Goal: Information Seeking & Learning: Compare options

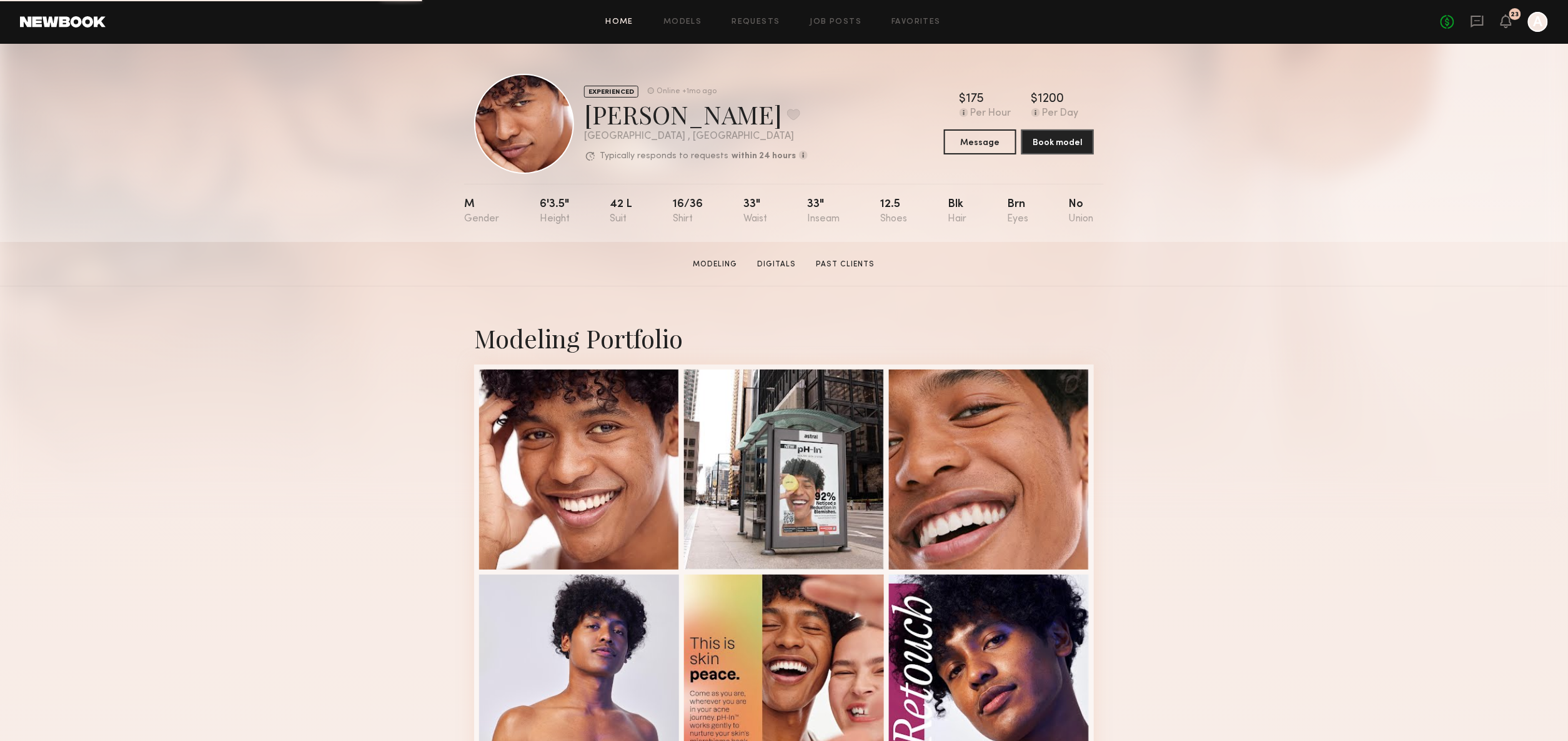
click at [619, 25] on link "Home" at bounding box center [620, 21] width 29 height 8
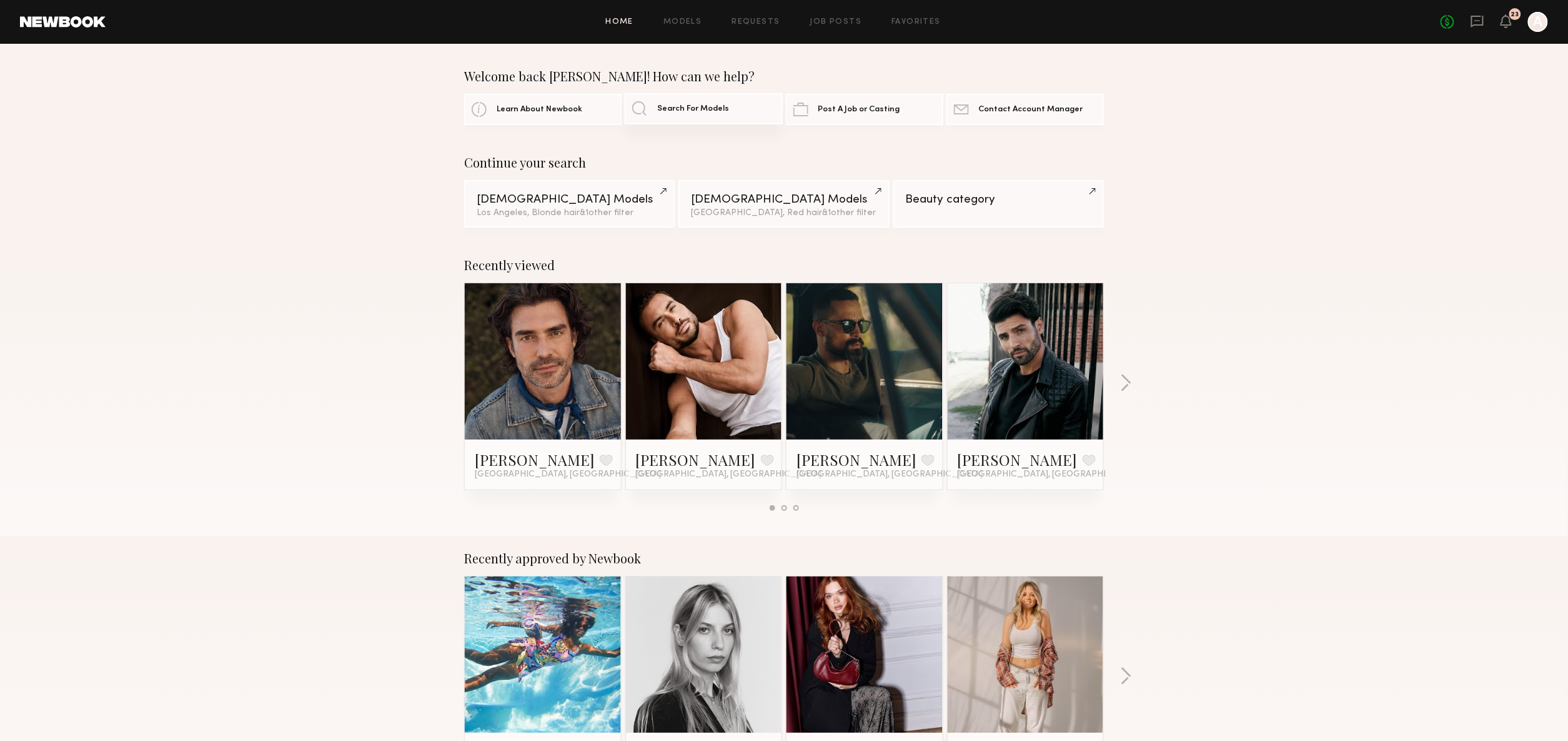
click at [720, 106] on span "Search For Models" at bounding box center [693, 109] width 72 height 8
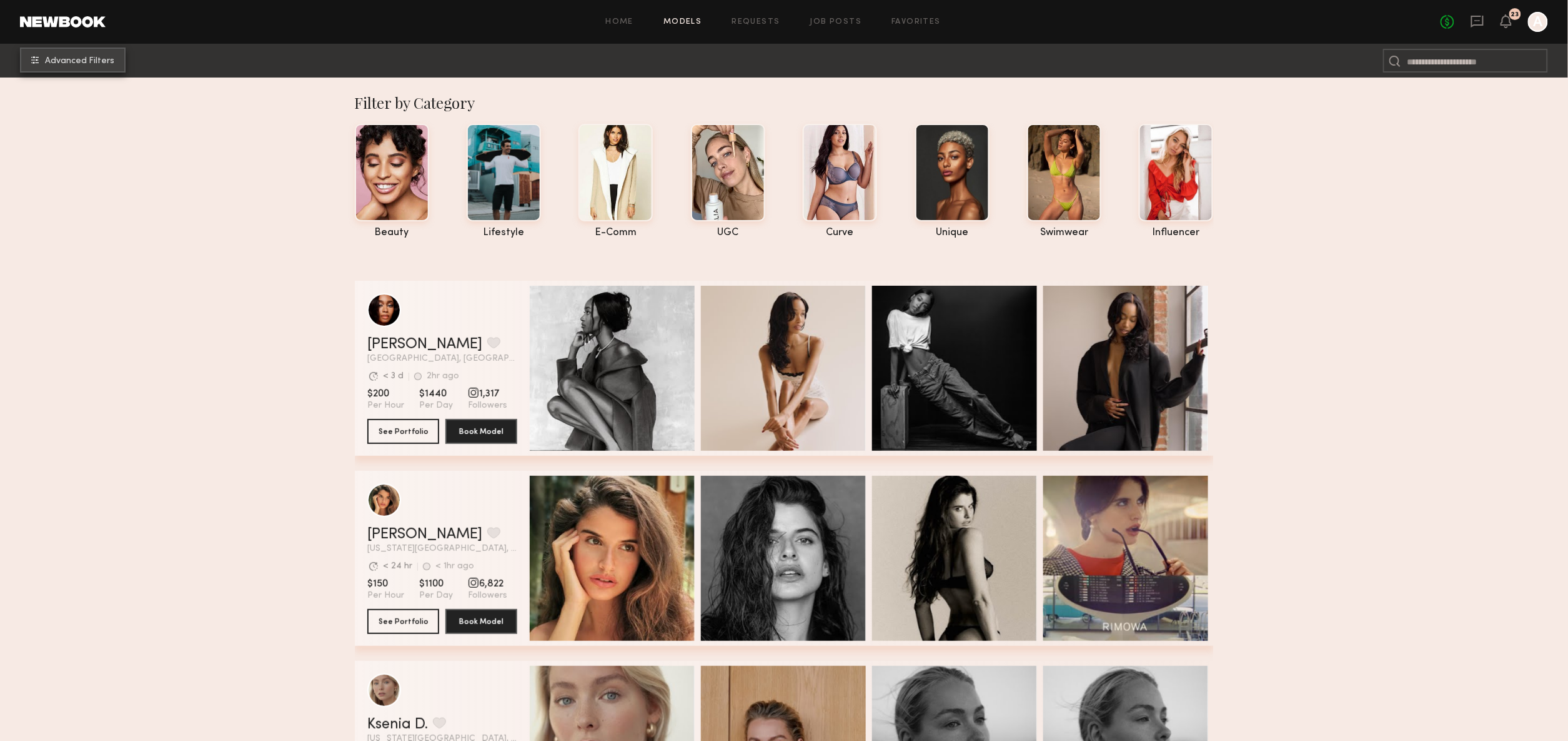
click at [77, 57] on span "Advanced Filters" at bounding box center [79, 62] width 70 height 9
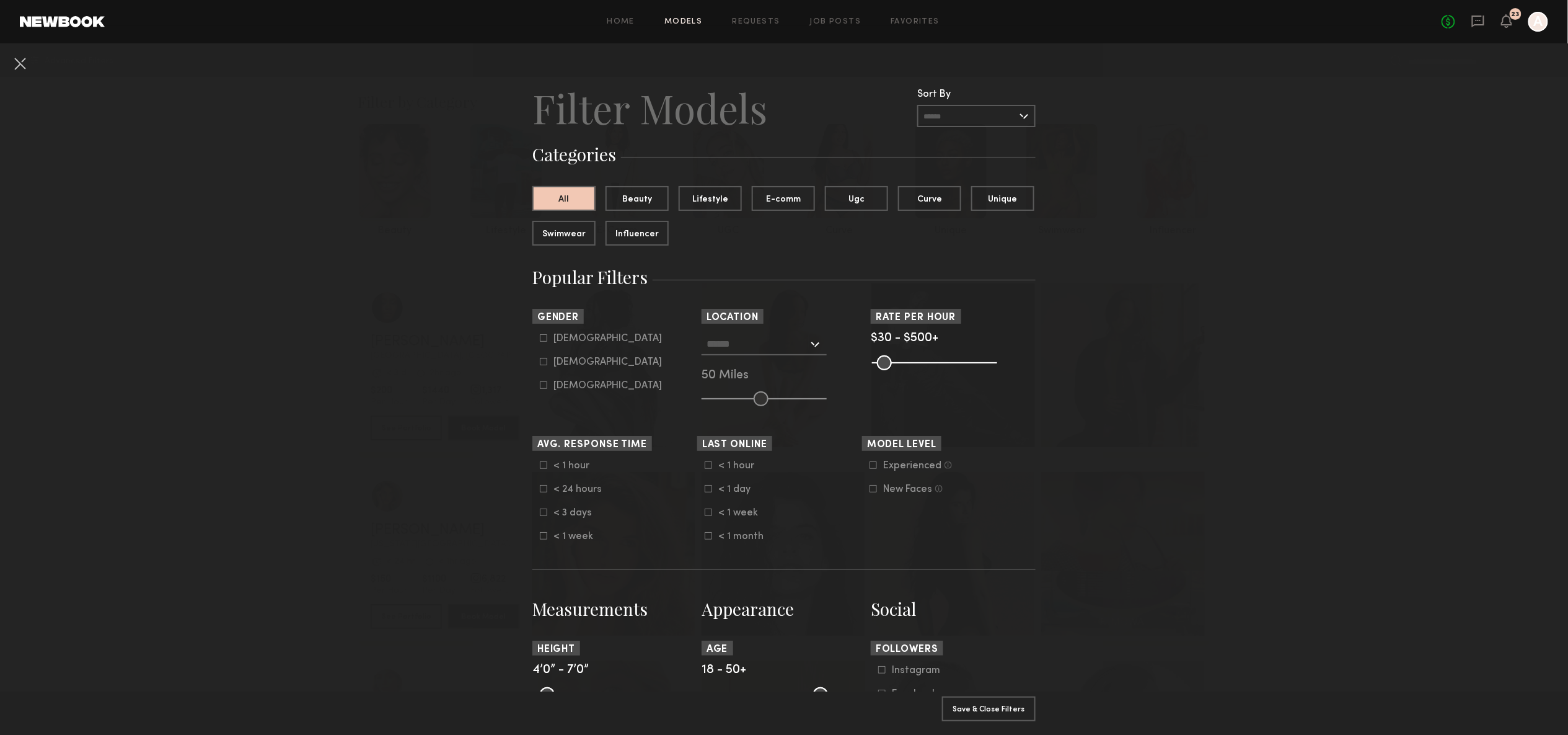
click at [540, 336] on icon at bounding box center [544, 337] width 7 height 7
type input "*"
click at [796, 344] on input "text" at bounding box center [757, 344] width 102 height 21
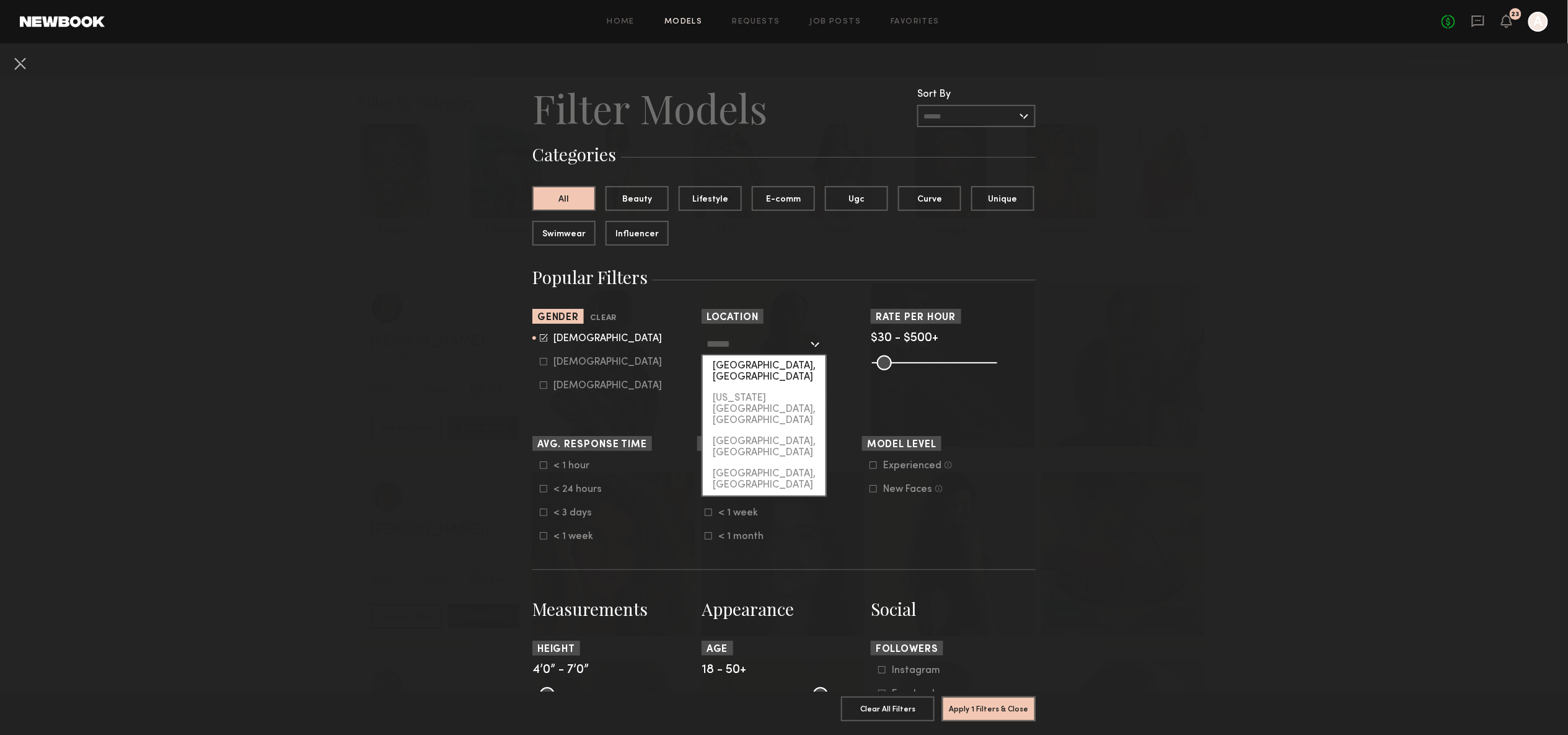
click at [768, 365] on div "[GEOGRAPHIC_DATA], [GEOGRAPHIC_DATA]" at bounding box center [764, 371] width 123 height 32
type input "**********"
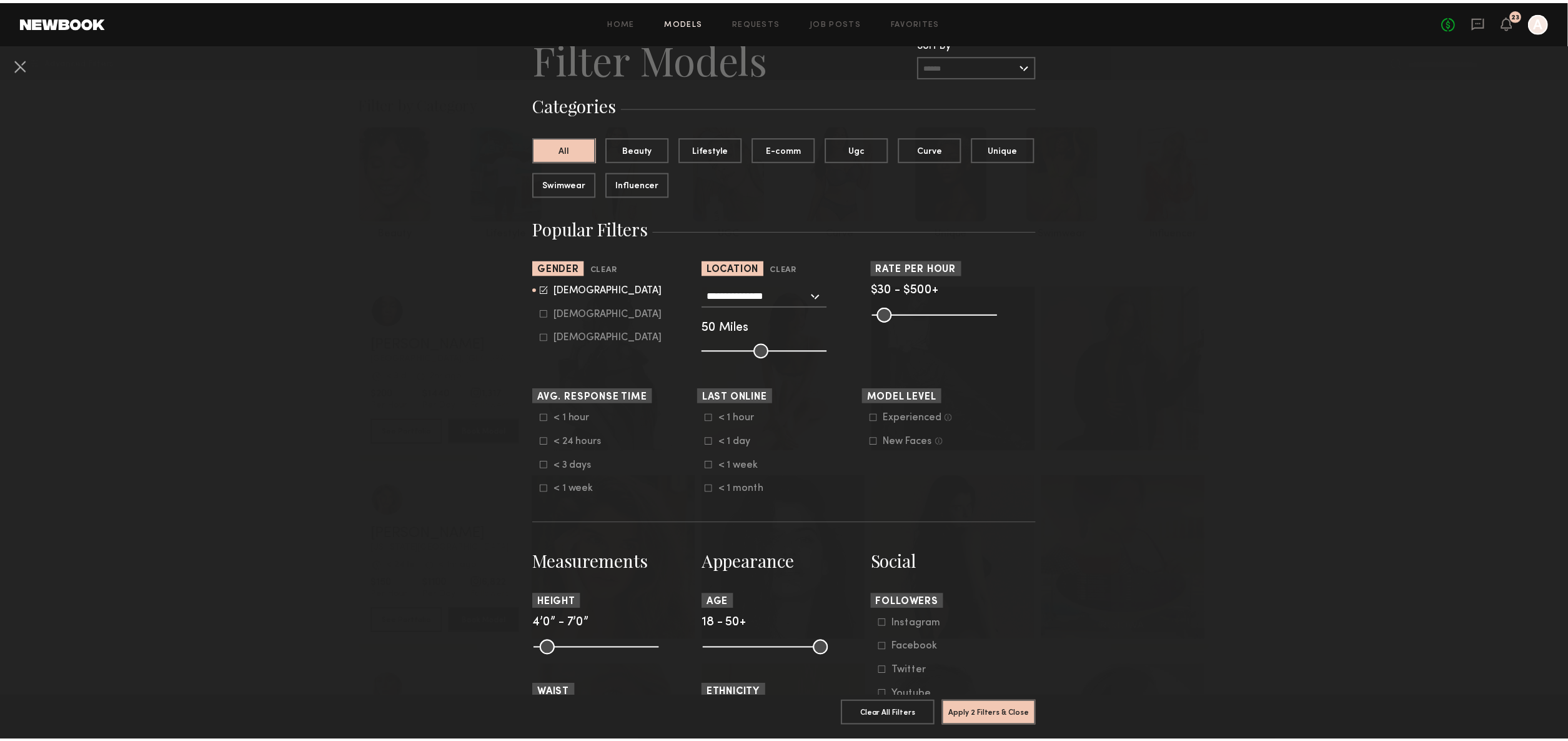
scroll to position [307, 0]
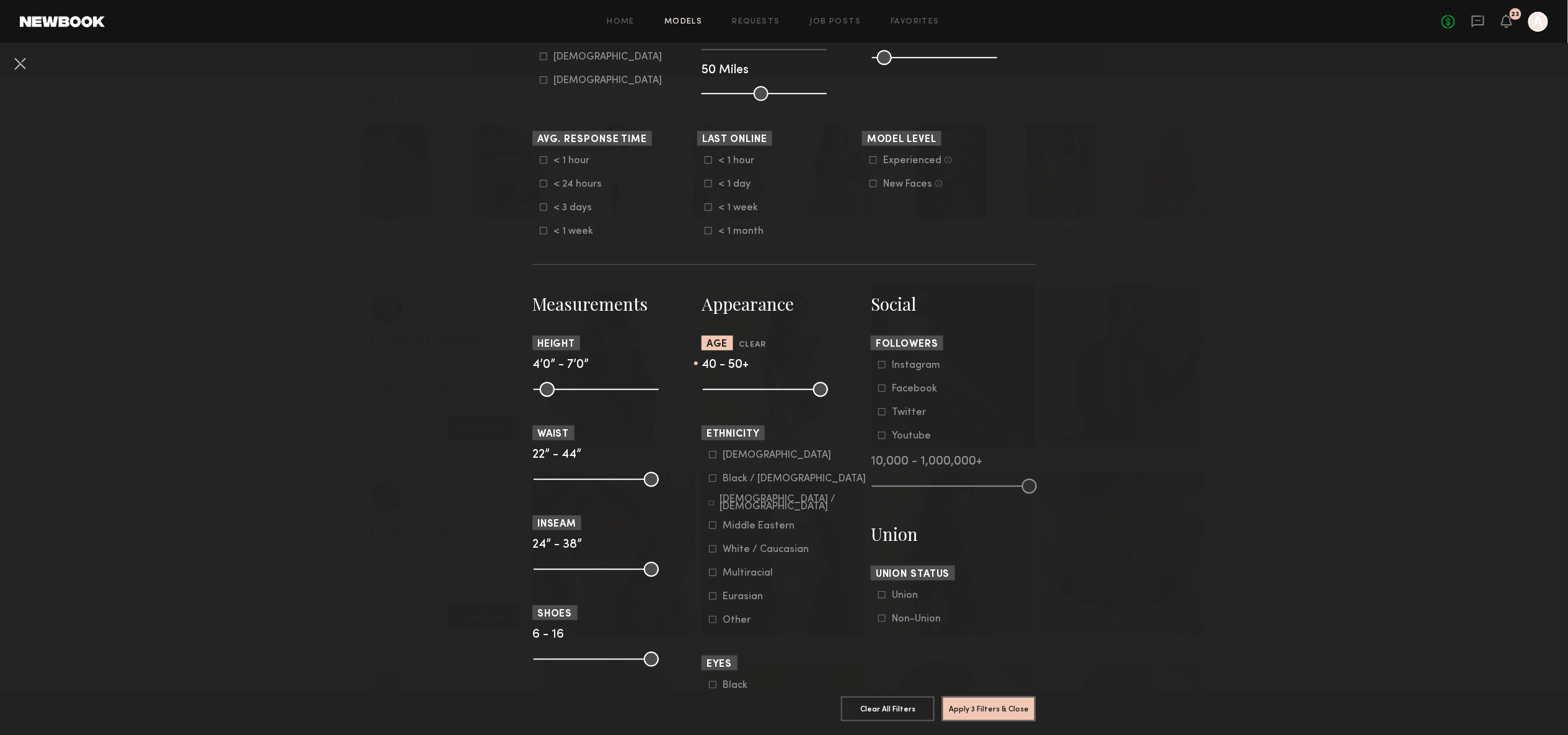
drag, startPoint x: 700, startPoint y: 388, endPoint x: 780, endPoint y: 392, distance: 80.1
type input "**"
click at [780, 392] on input "range" at bounding box center [765, 389] width 125 height 15
click at [966, 695] on button "Apply 3 Filters & Close" at bounding box center [989, 708] width 94 height 25
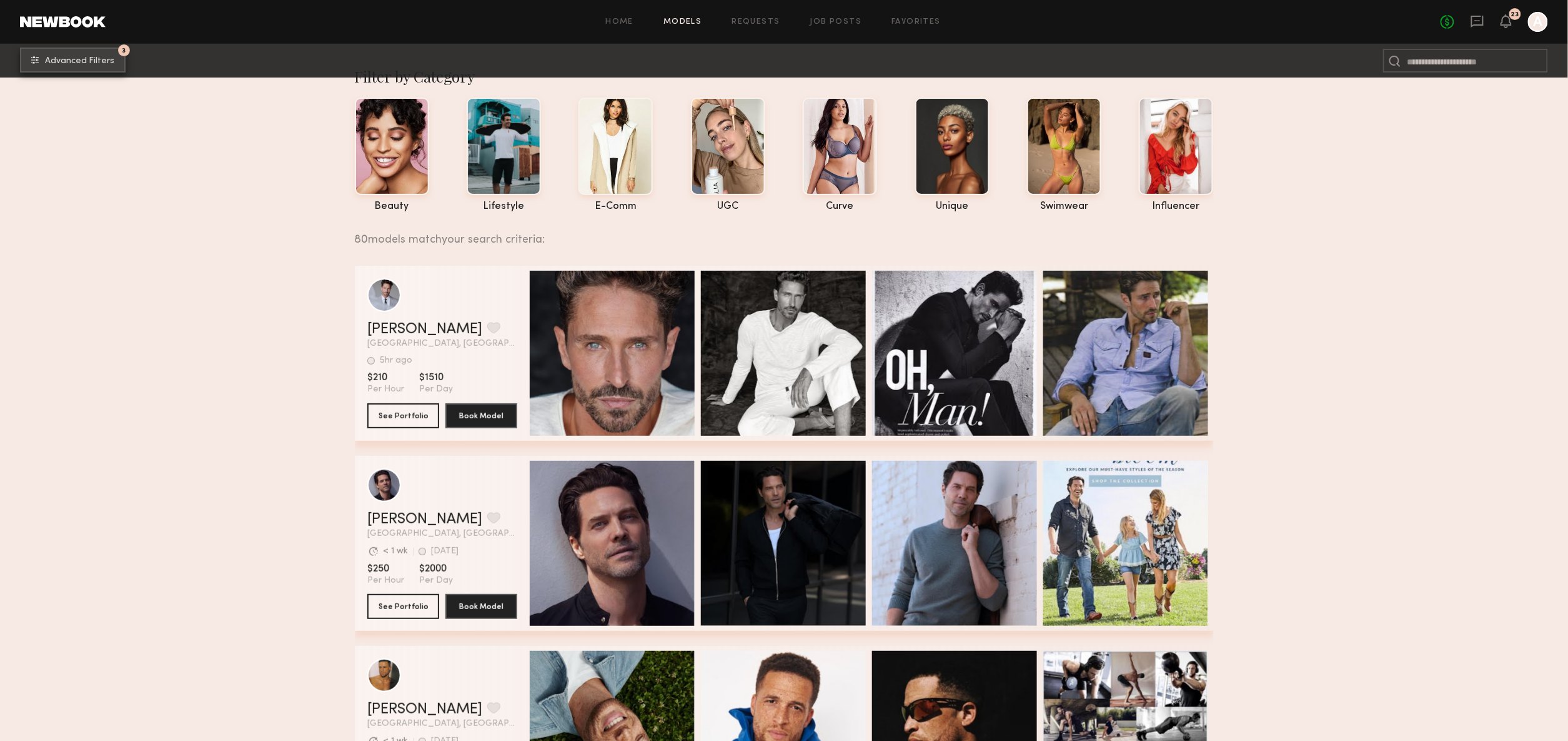
scroll to position [146, 0]
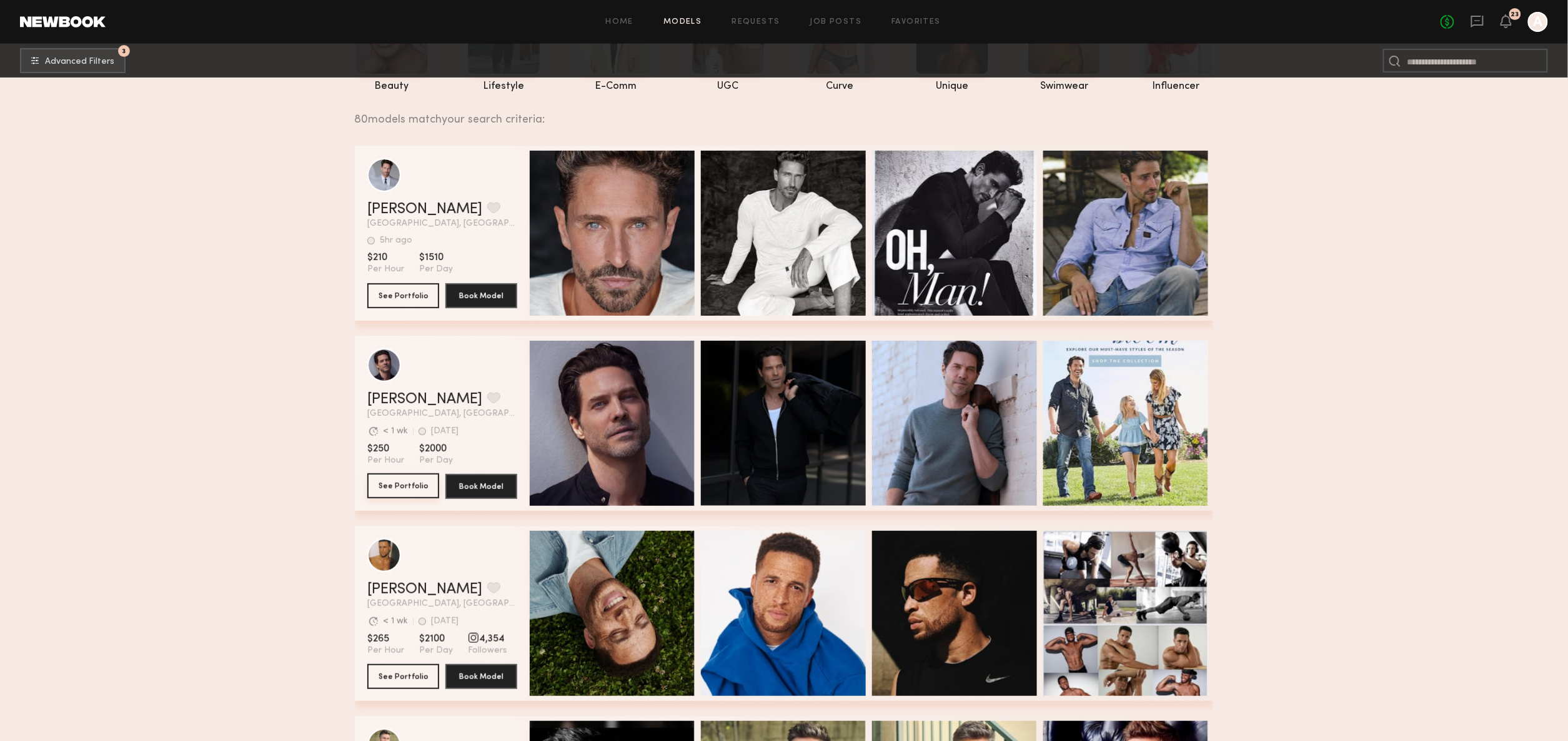
click at [410, 476] on button "See Portfolio" at bounding box center [403, 486] width 72 height 25
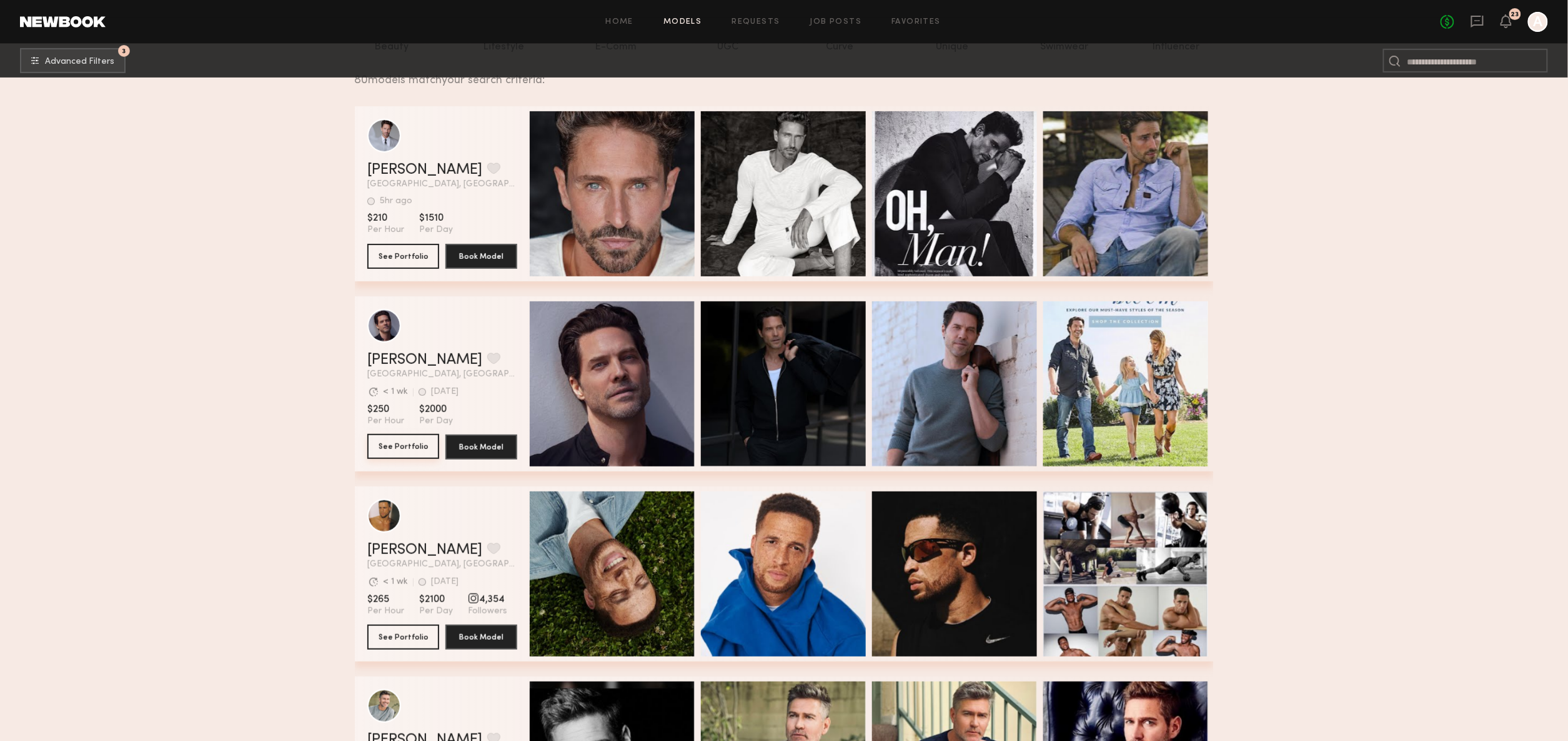
scroll to position [449, 0]
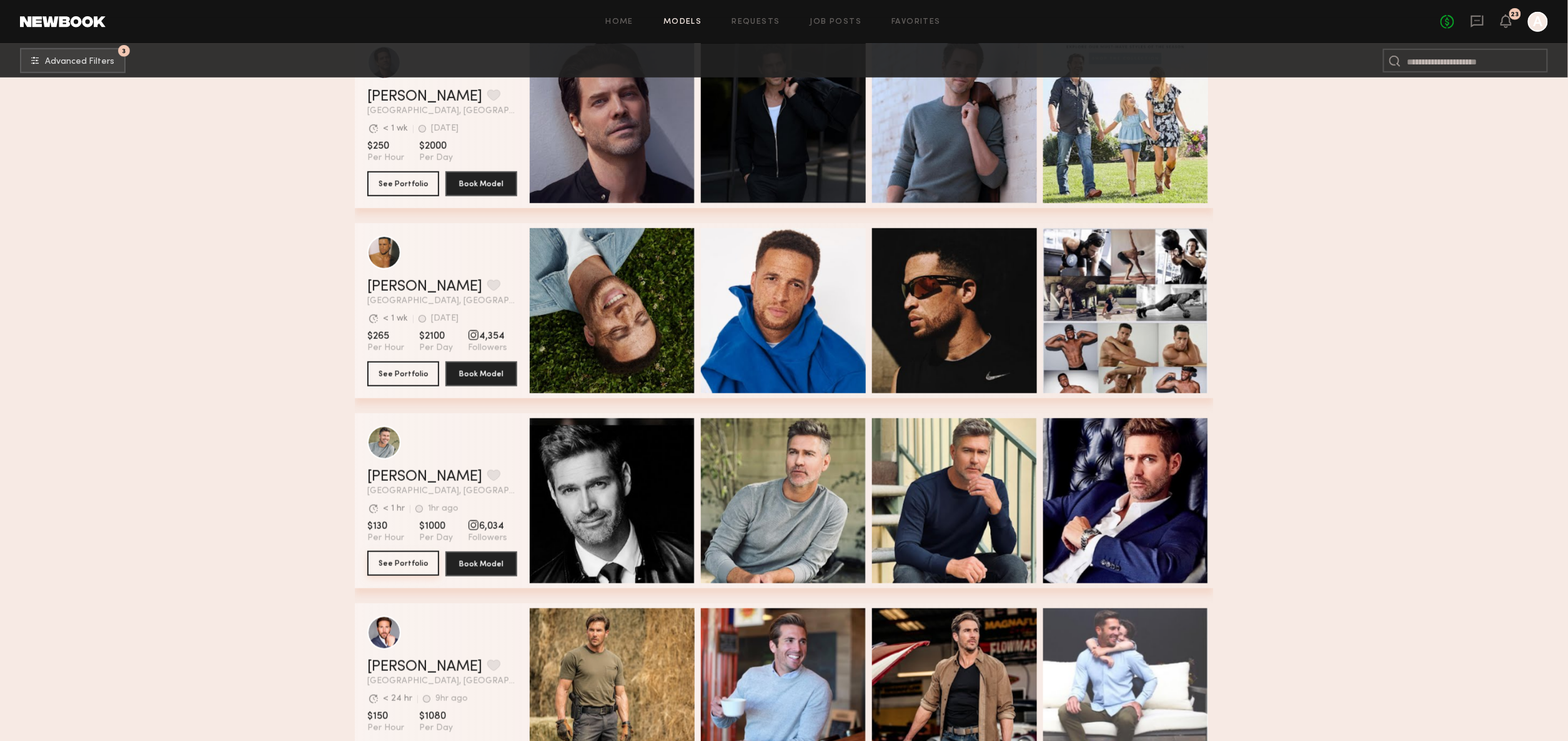
click at [427, 562] on button "See Portfolio" at bounding box center [403, 563] width 72 height 25
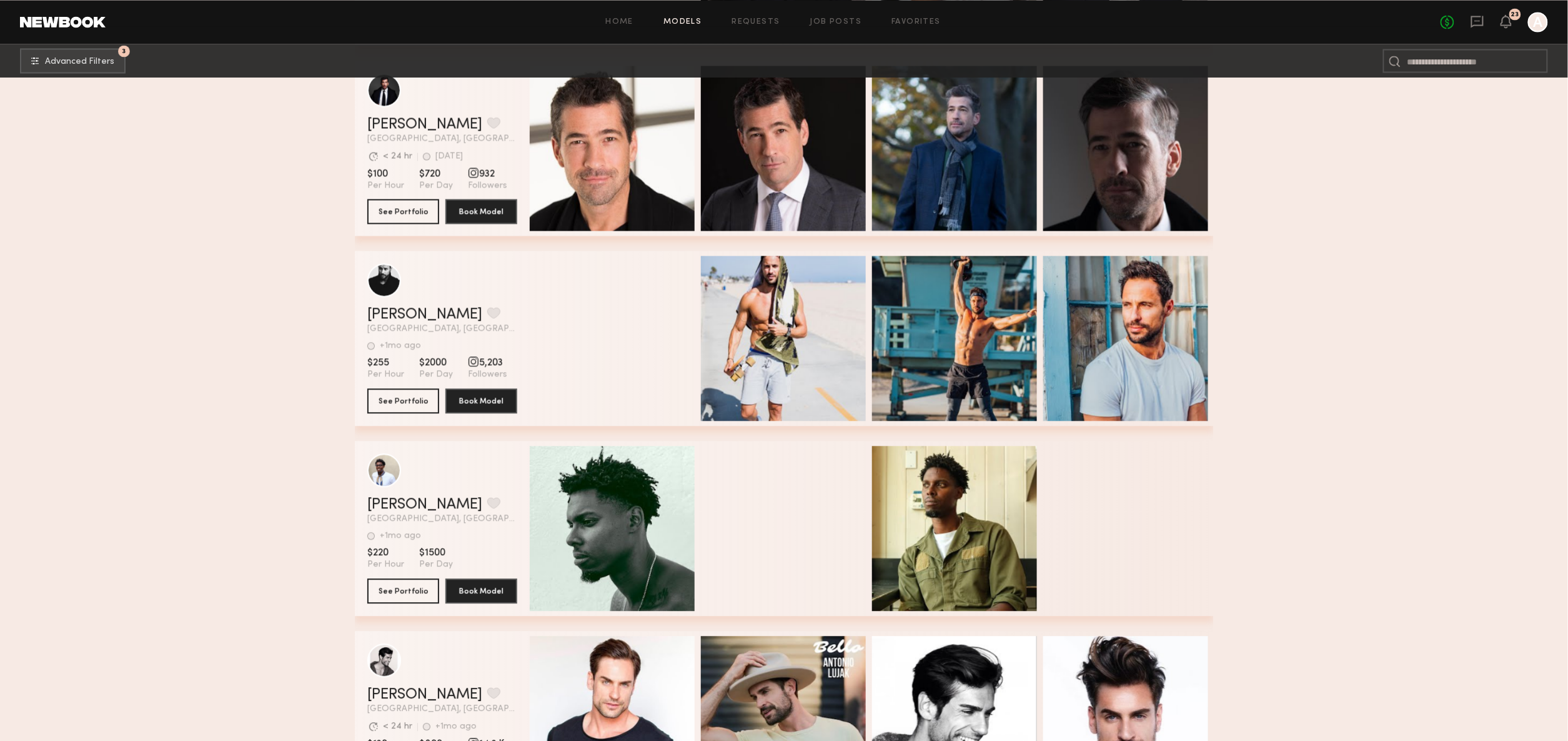
scroll to position [5999, 0]
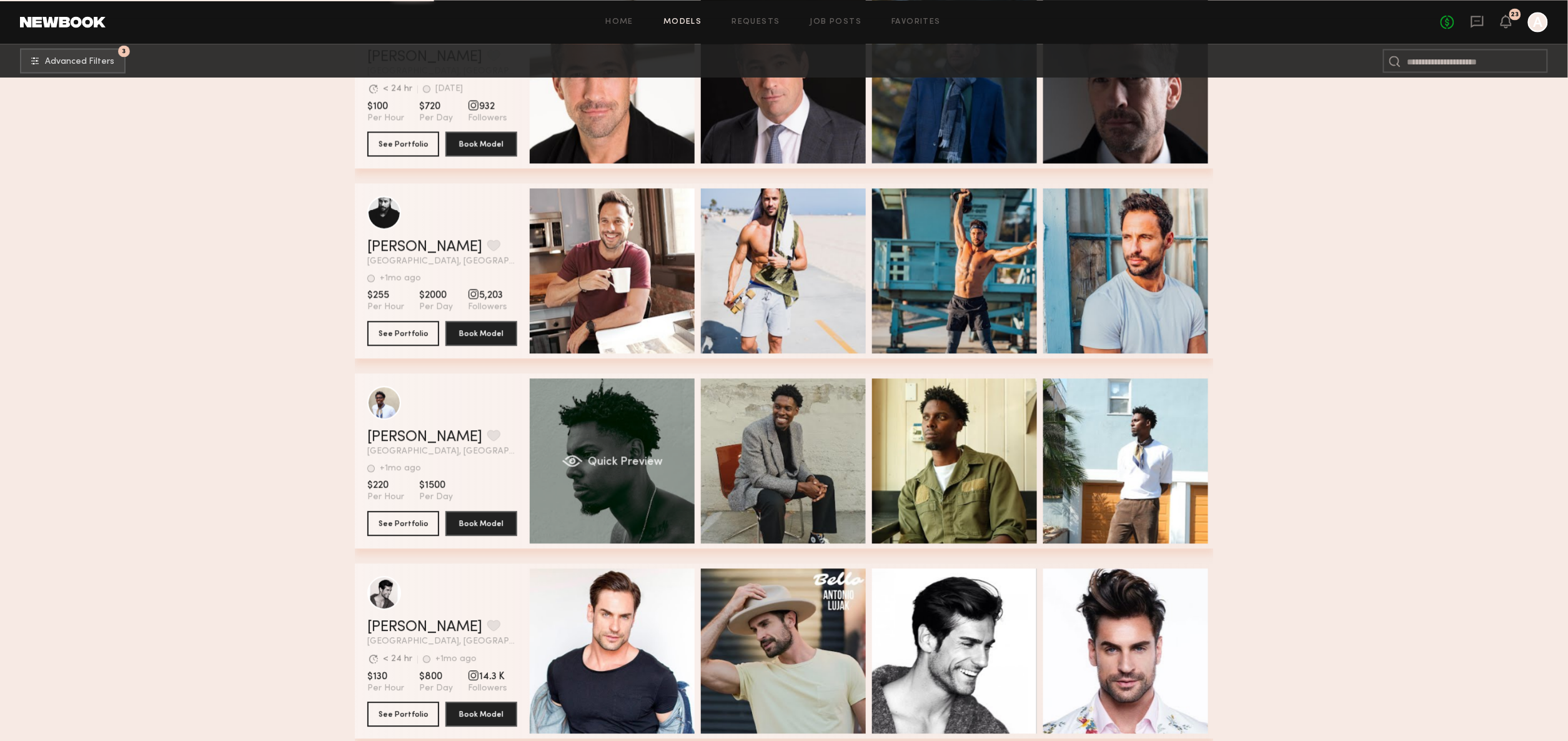
click at [628, 415] on div "Quick Preview" at bounding box center [612, 461] width 165 height 165
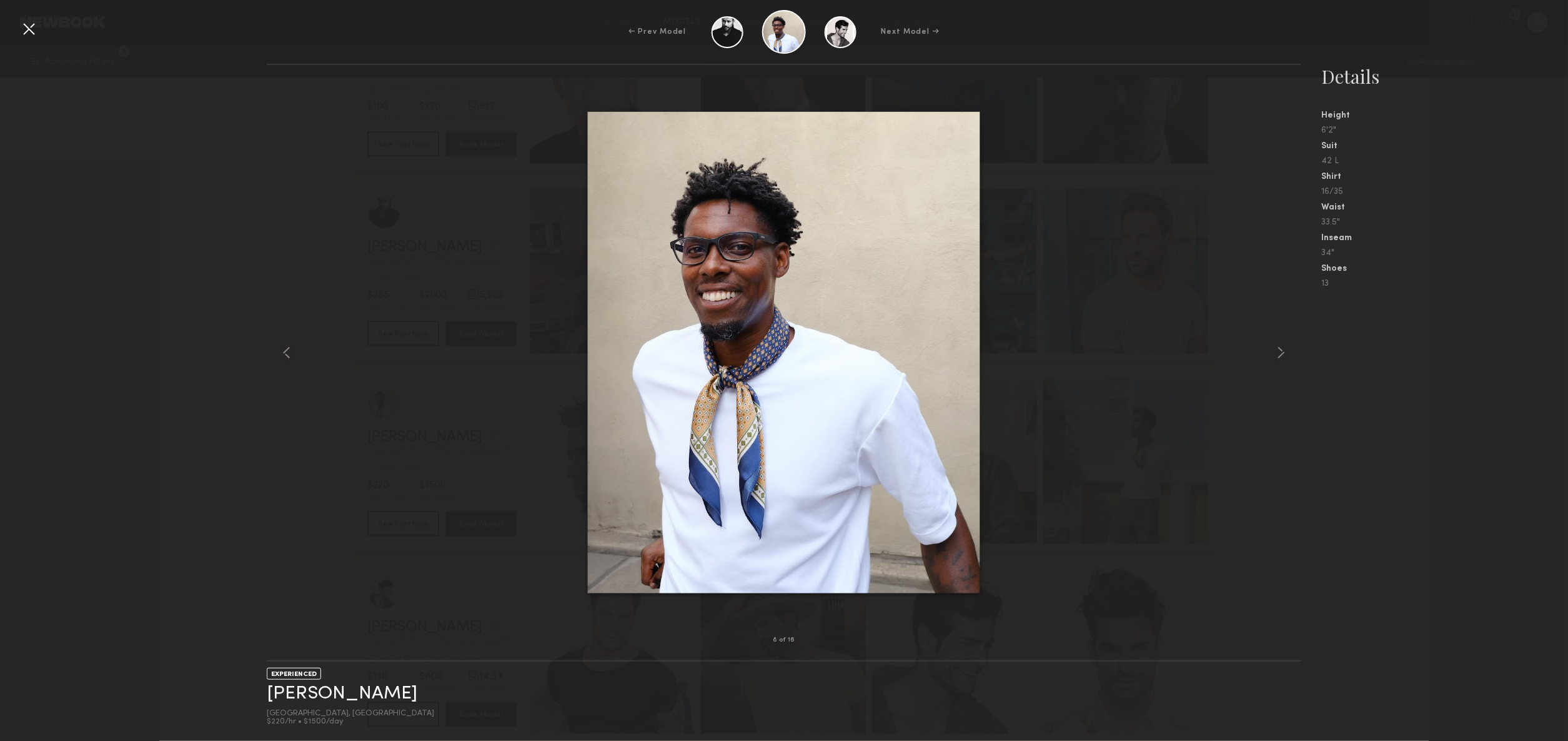
click at [30, 30] on div at bounding box center [29, 29] width 20 height 20
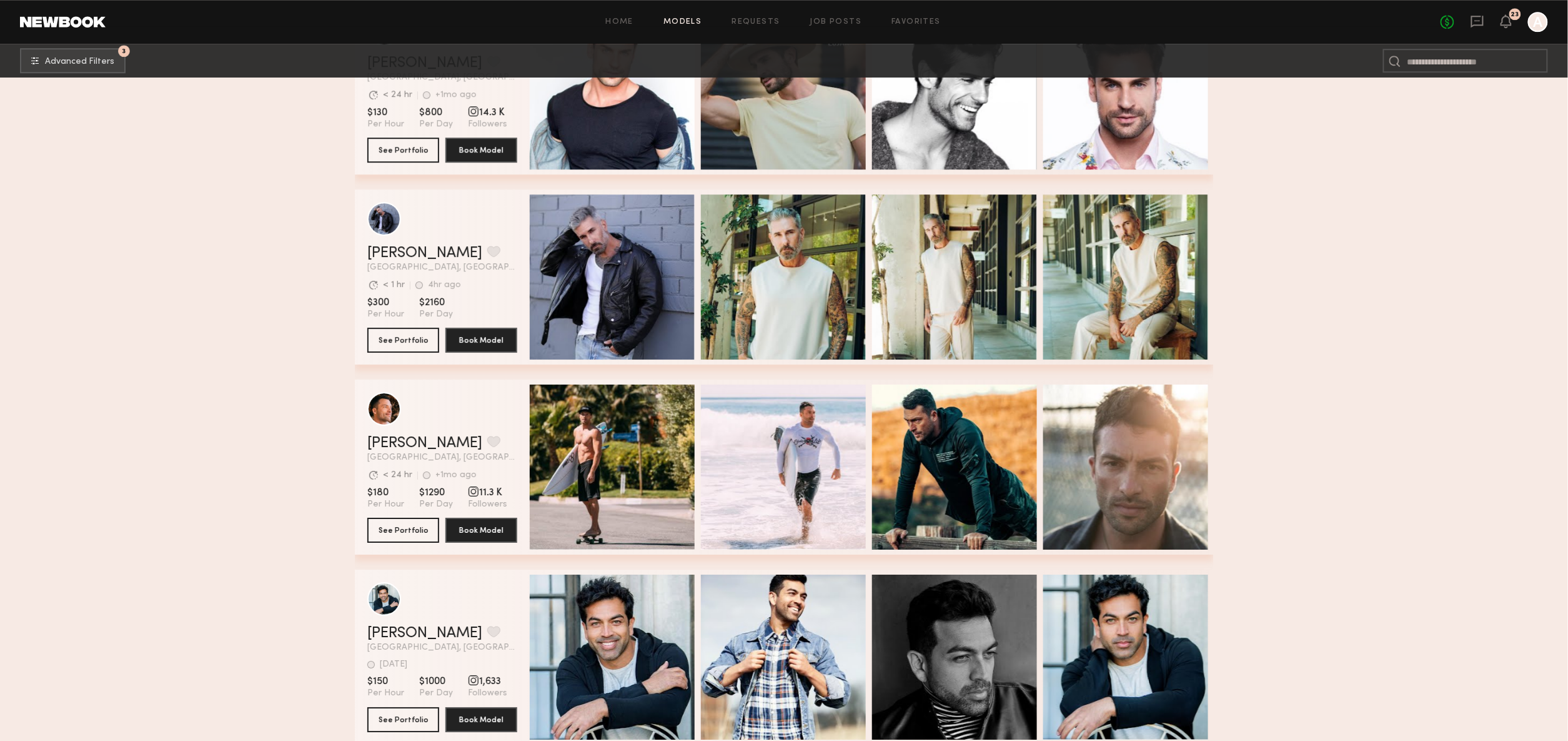
scroll to position [6656, 0]
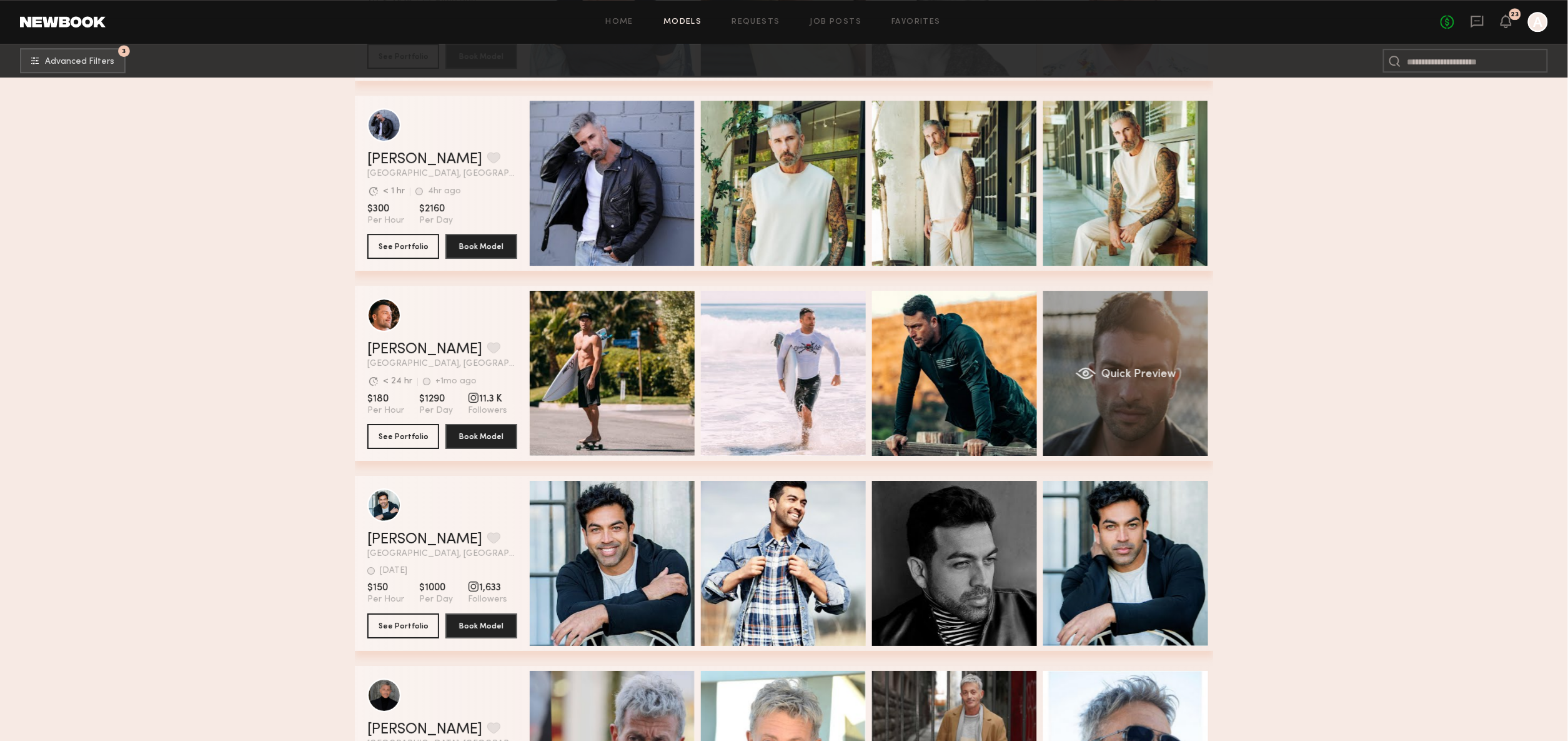
click at [1132, 344] on div "Quick Preview" at bounding box center [1125, 373] width 165 height 165
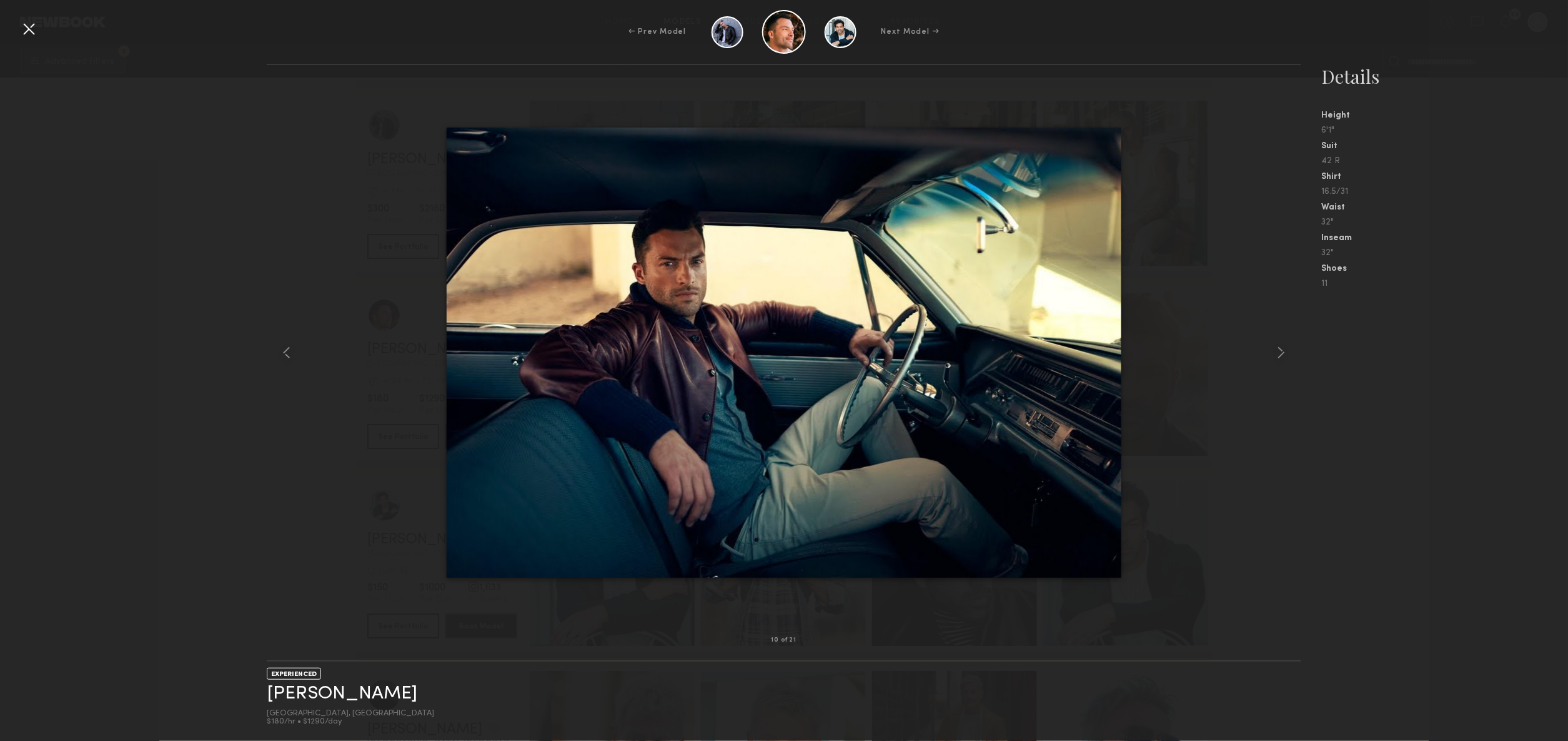
click at [19, 26] on div at bounding box center [29, 29] width 20 height 20
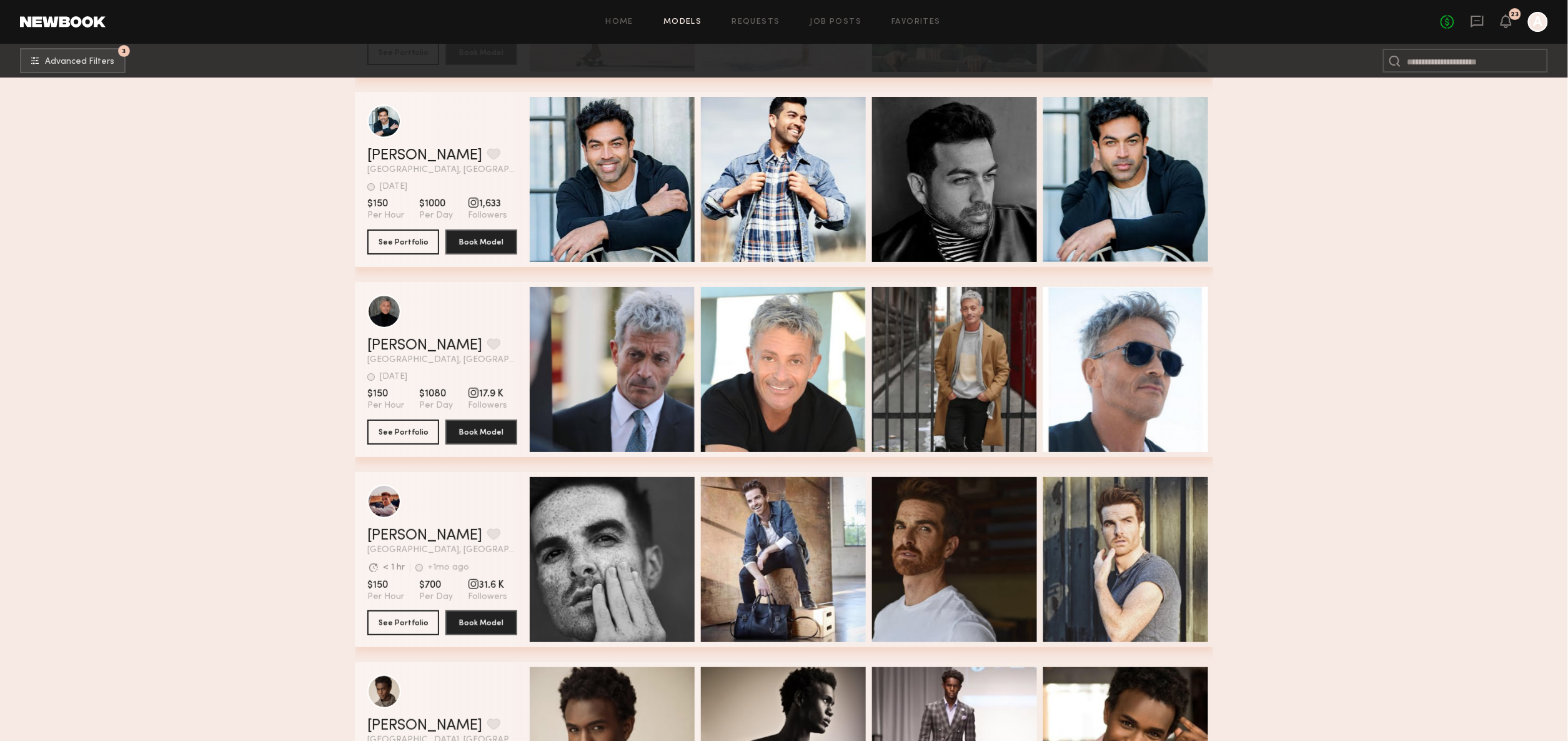
scroll to position [7031, 0]
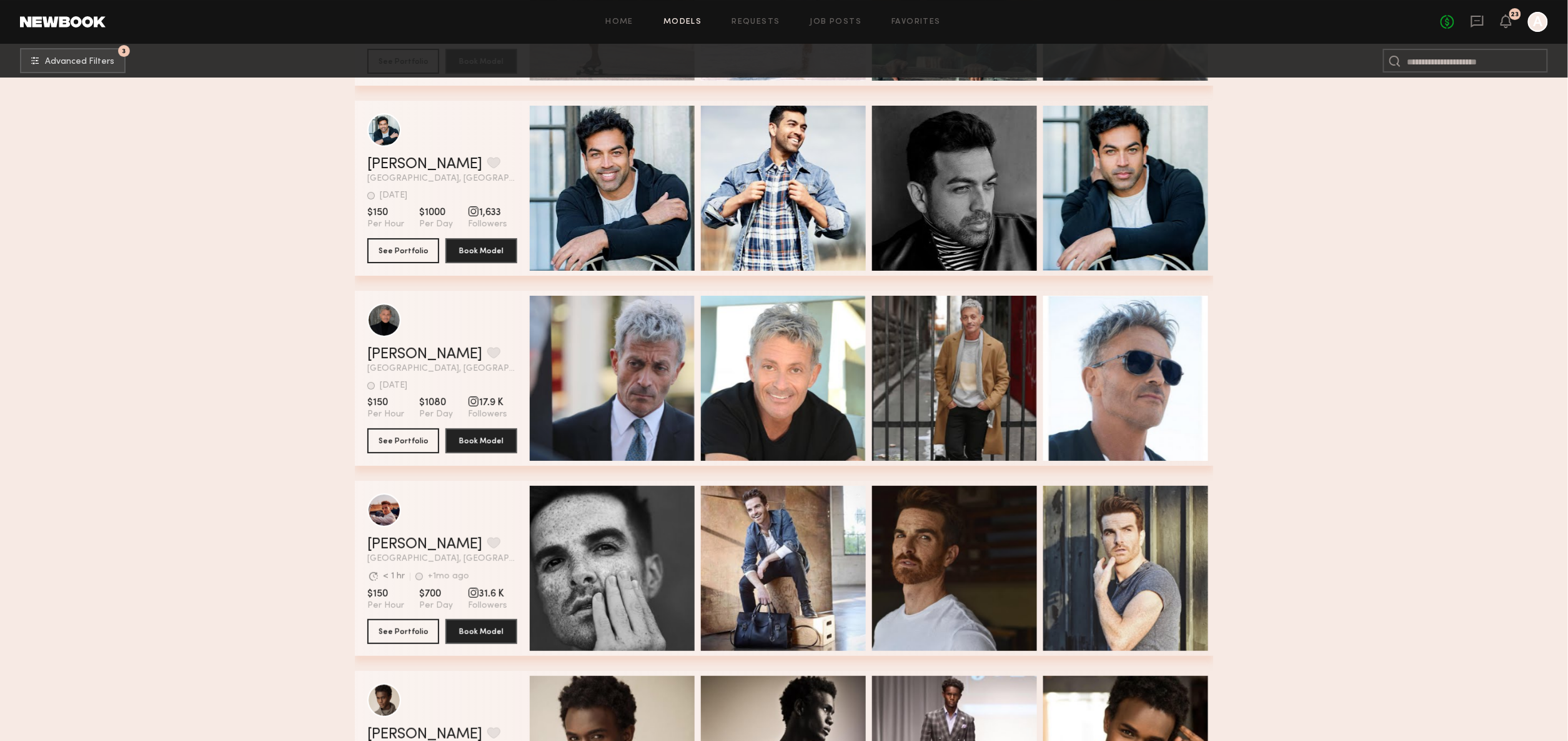
click at [694, 137] on div "Quick Preview Quick Preview Quick Preview Quick Preview" at bounding box center [869, 188] width 679 height 175
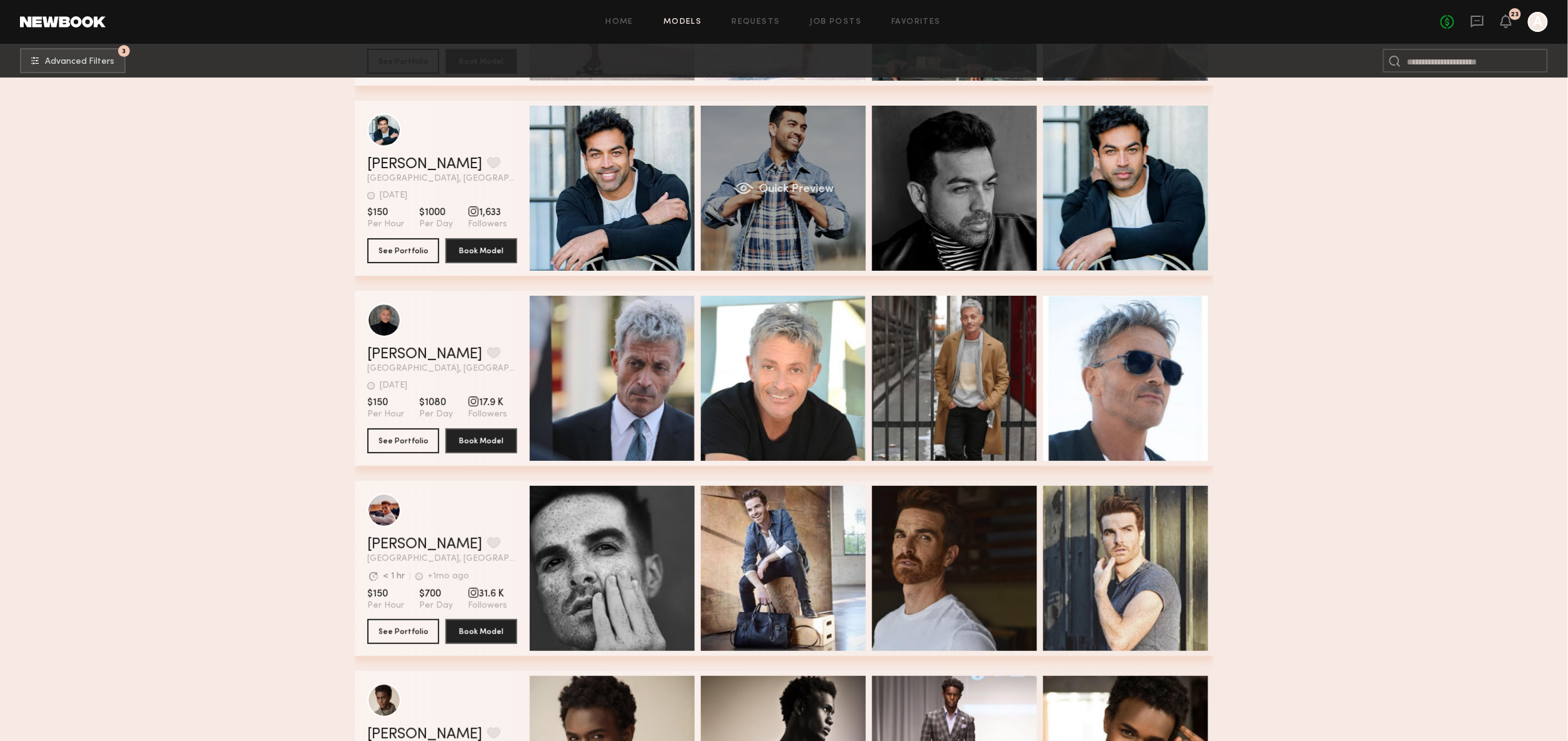
click at [752, 138] on div "Quick Preview" at bounding box center [783, 187] width 165 height 165
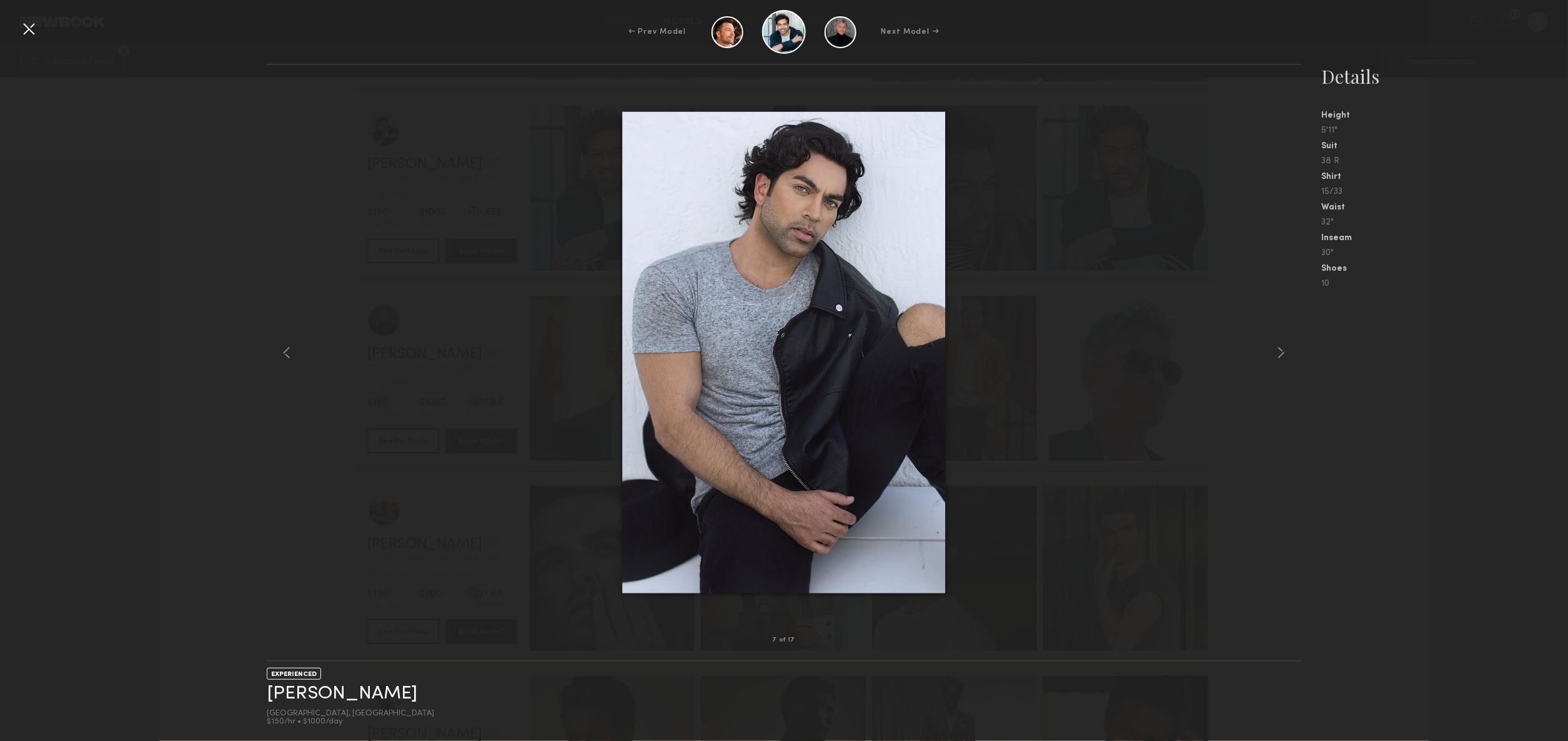
click at [41, 24] on div "← Prev Model Next Model →" at bounding box center [784, 31] width 1568 height 44
click at [29, 26] on div at bounding box center [29, 29] width 20 height 20
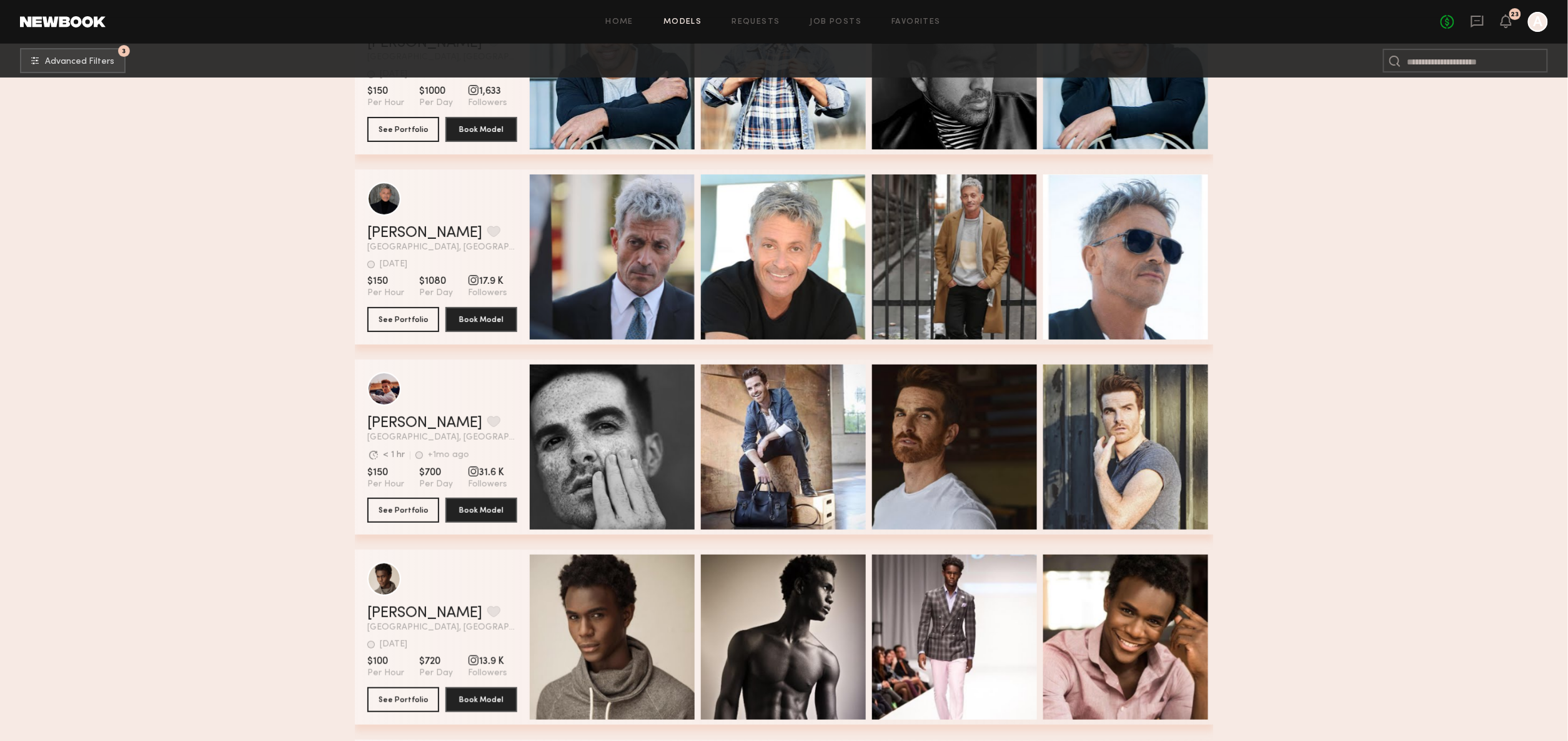
scroll to position [7248, 0]
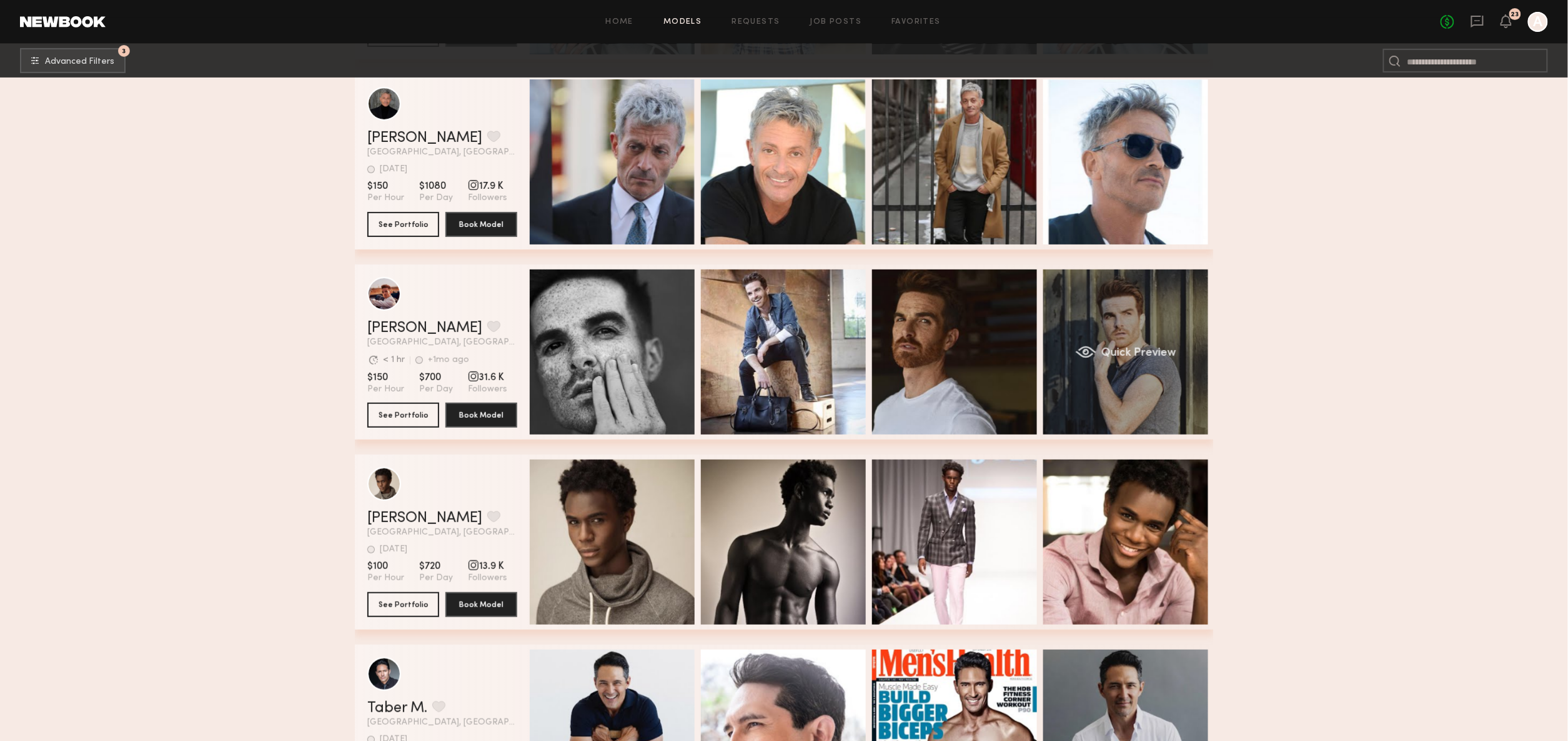
click at [1117, 288] on div "Quick Preview" at bounding box center [1125, 352] width 165 height 165
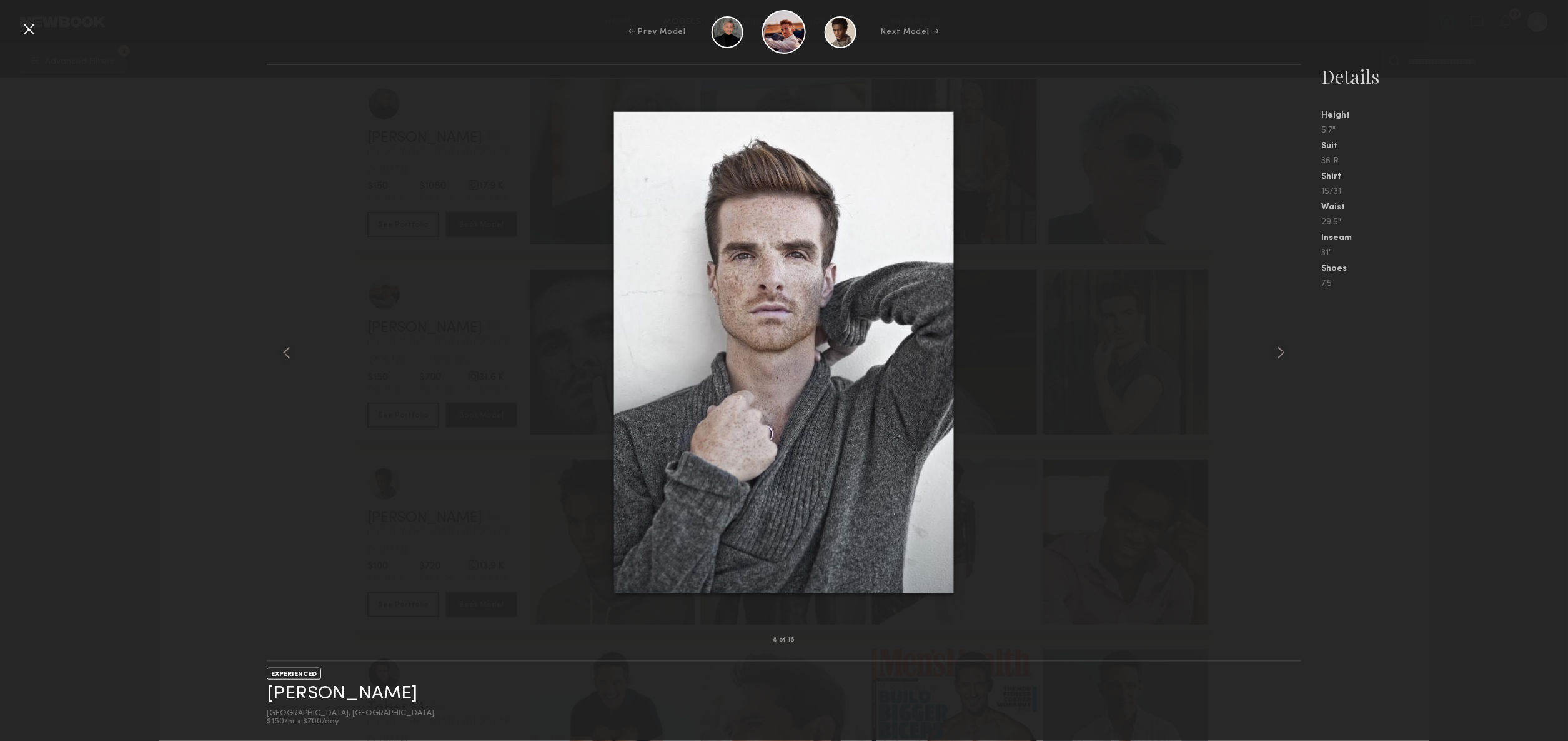
click at [29, 25] on div at bounding box center [29, 29] width 20 height 20
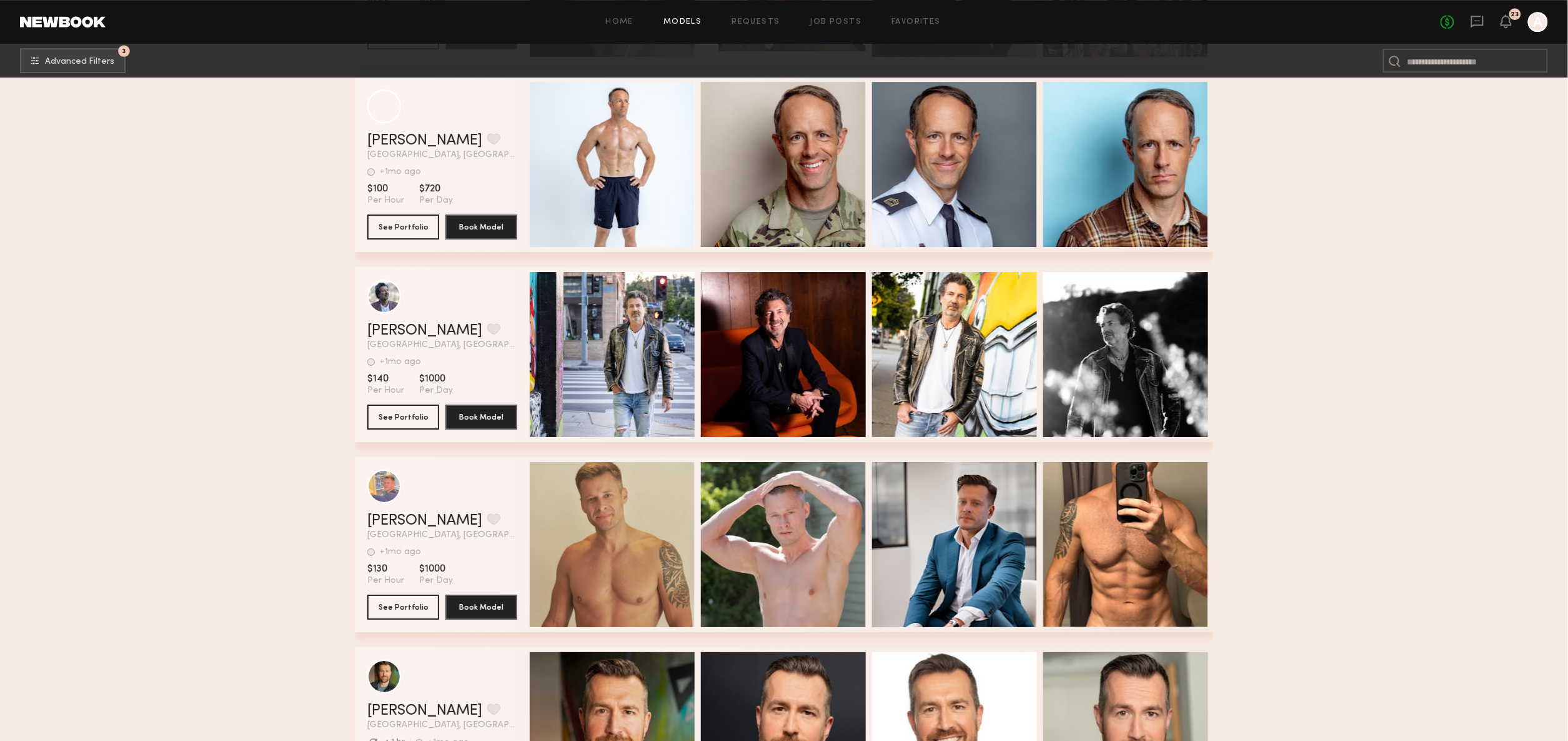
scroll to position [11425, 0]
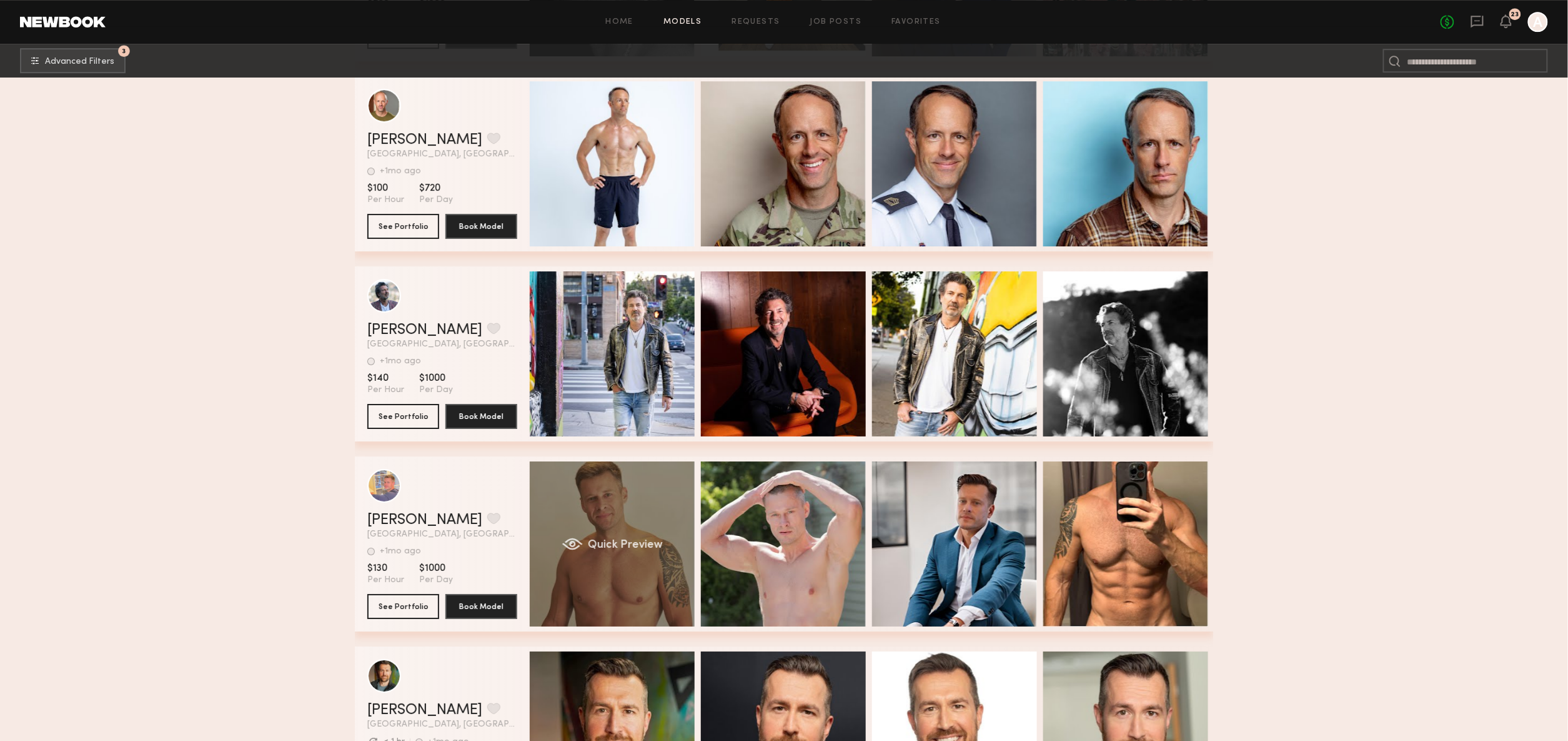
click at [642, 528] on div "Quick Preview" at bounding box center [612, 544] width 165 height 165
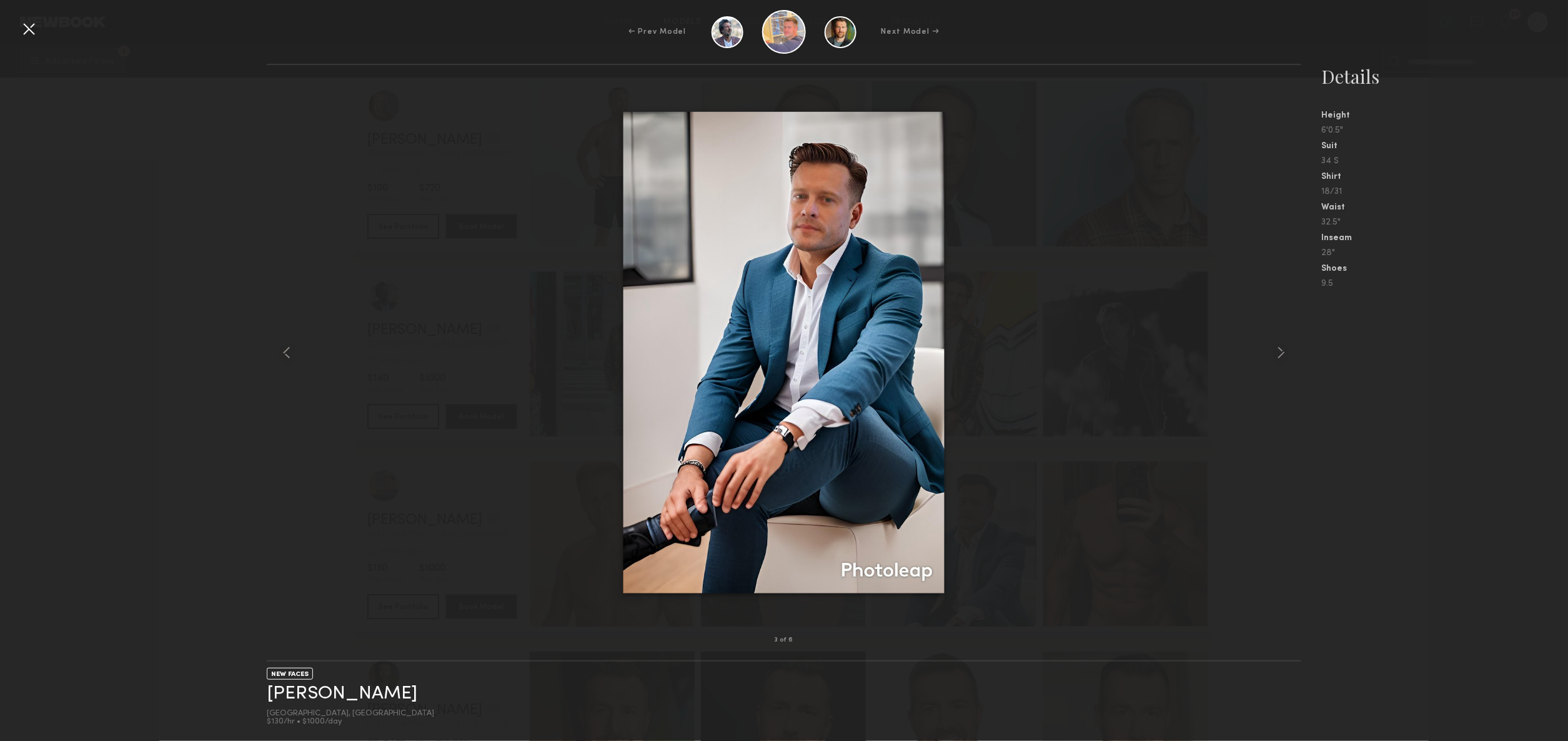
click at [39, 37] on div "← Prev Model Next Model →" at bounding box center [784, 31] width 1568 height 44
click at [30, 29] on div at bounding box center [29, 29] width 20 height 20
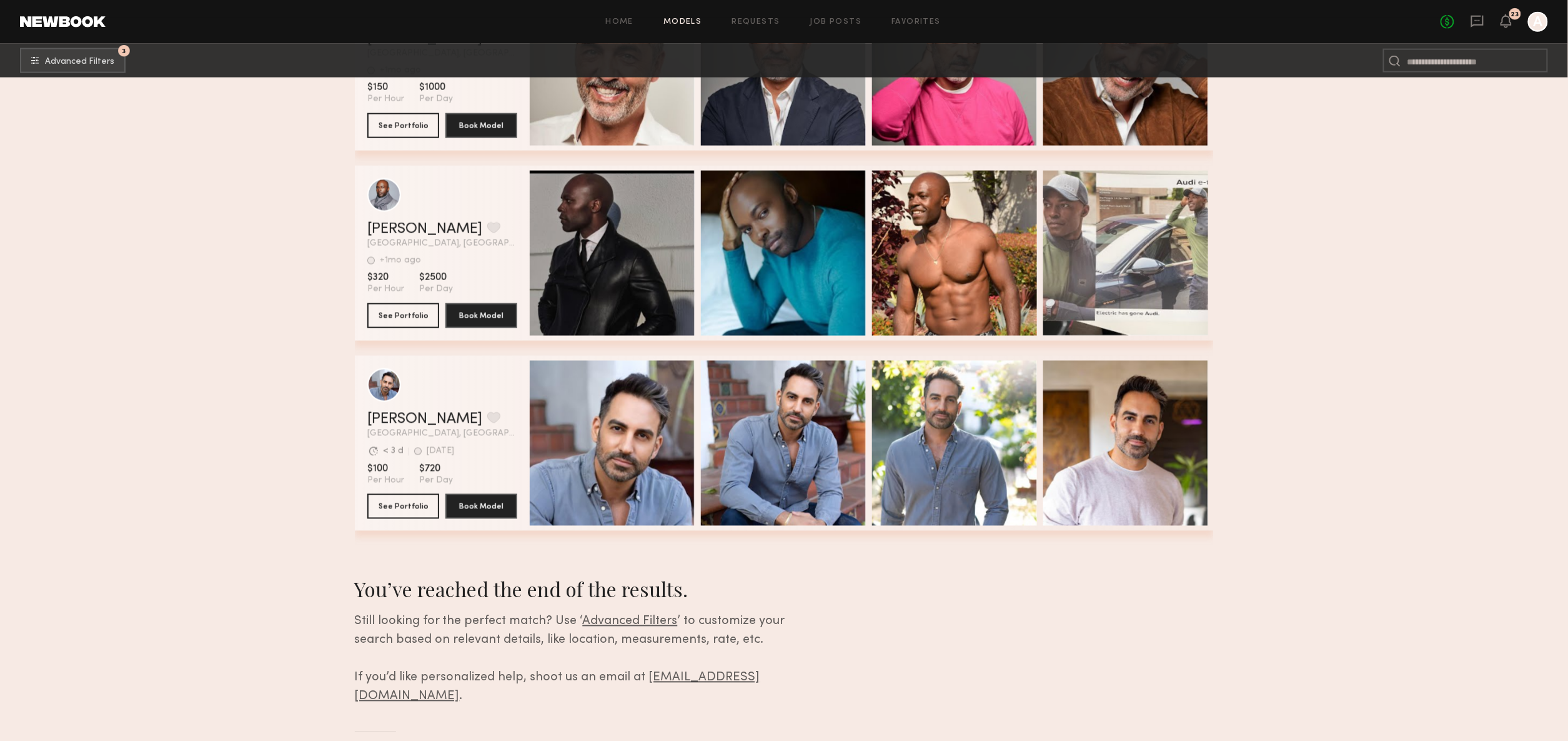
scroll to position [14948, 0]
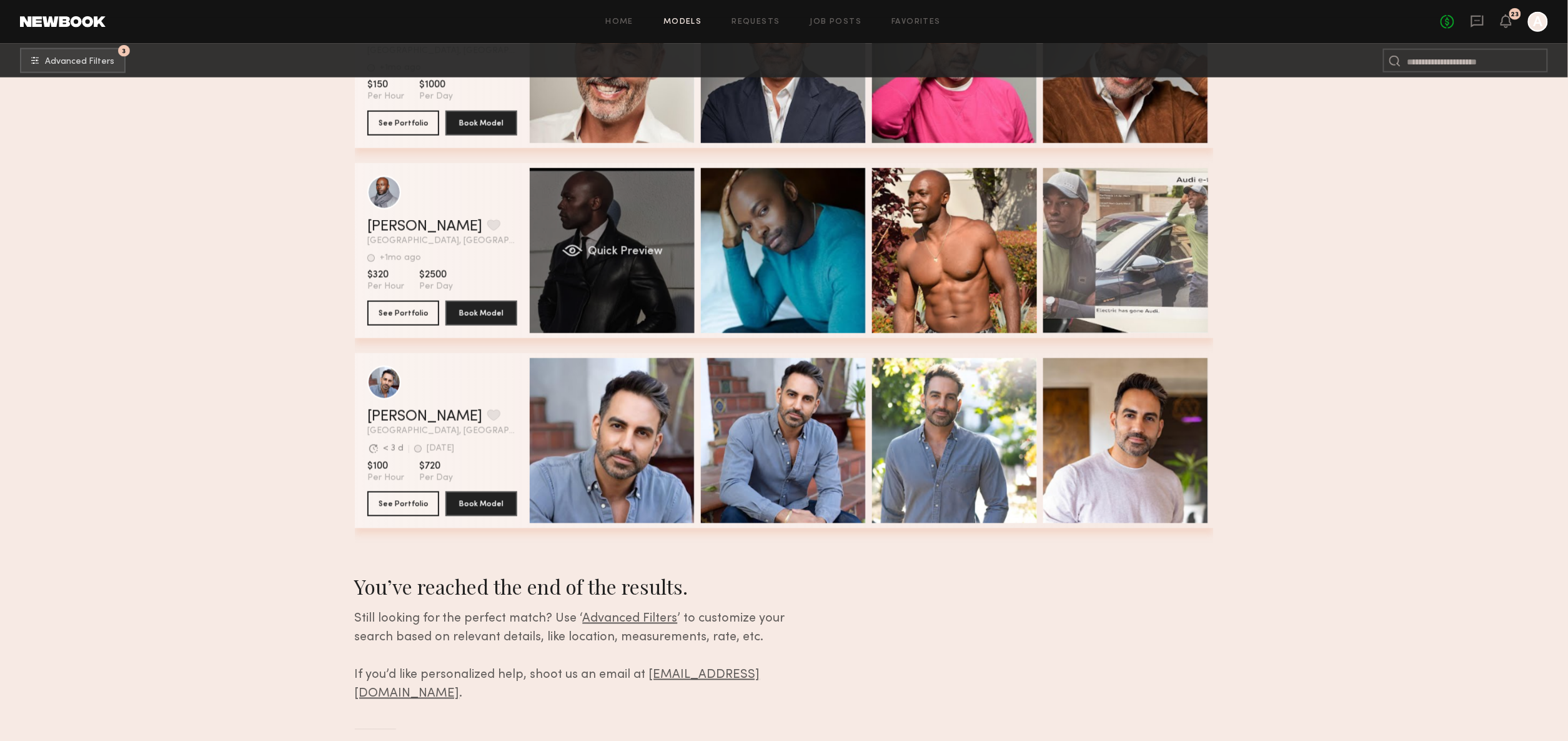
click at [601, 199] on div "Quick Preview" at bounding box center [612, 250] width 165 height 165
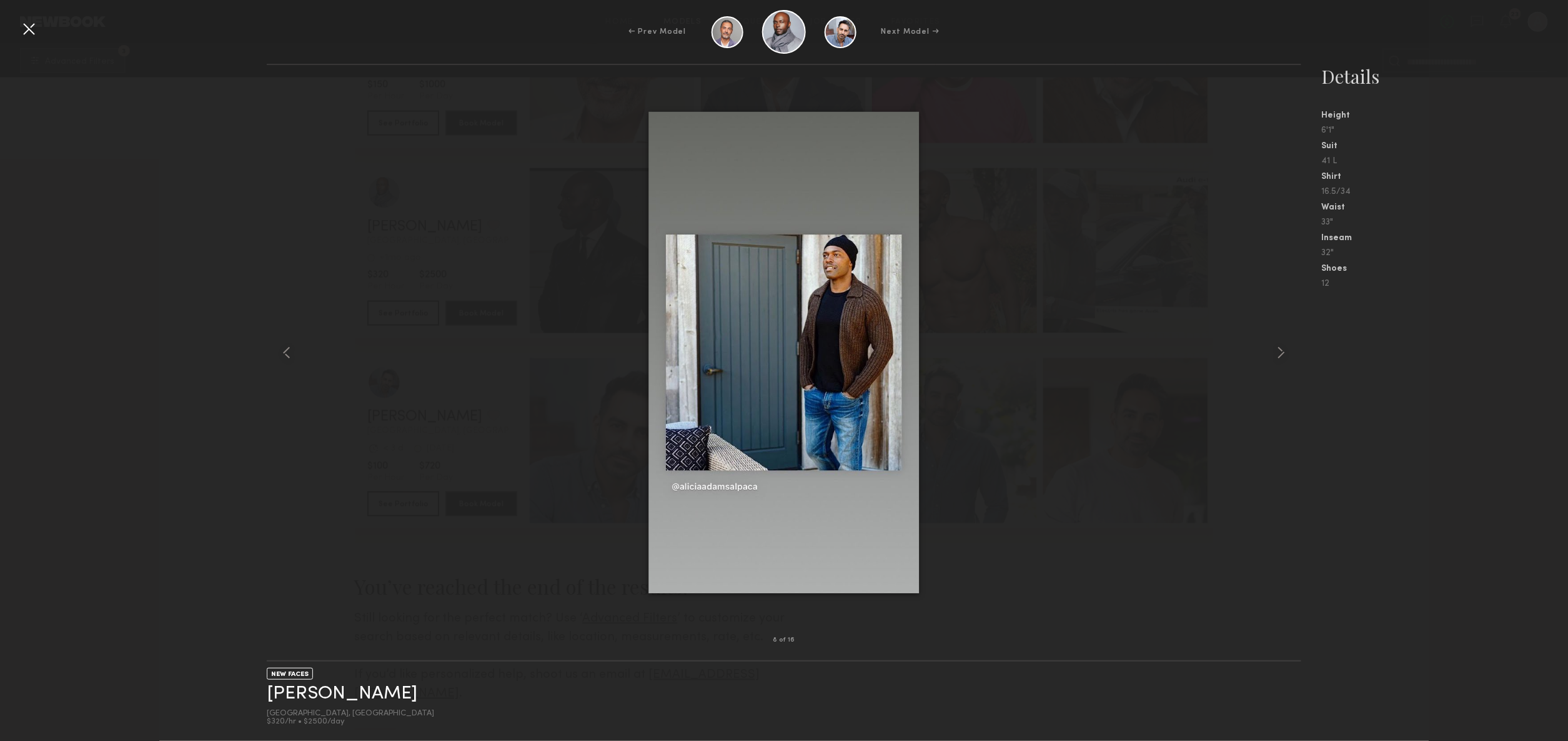
click at [19, 26] on div at bounding box center [29, 29] width 20 height 20
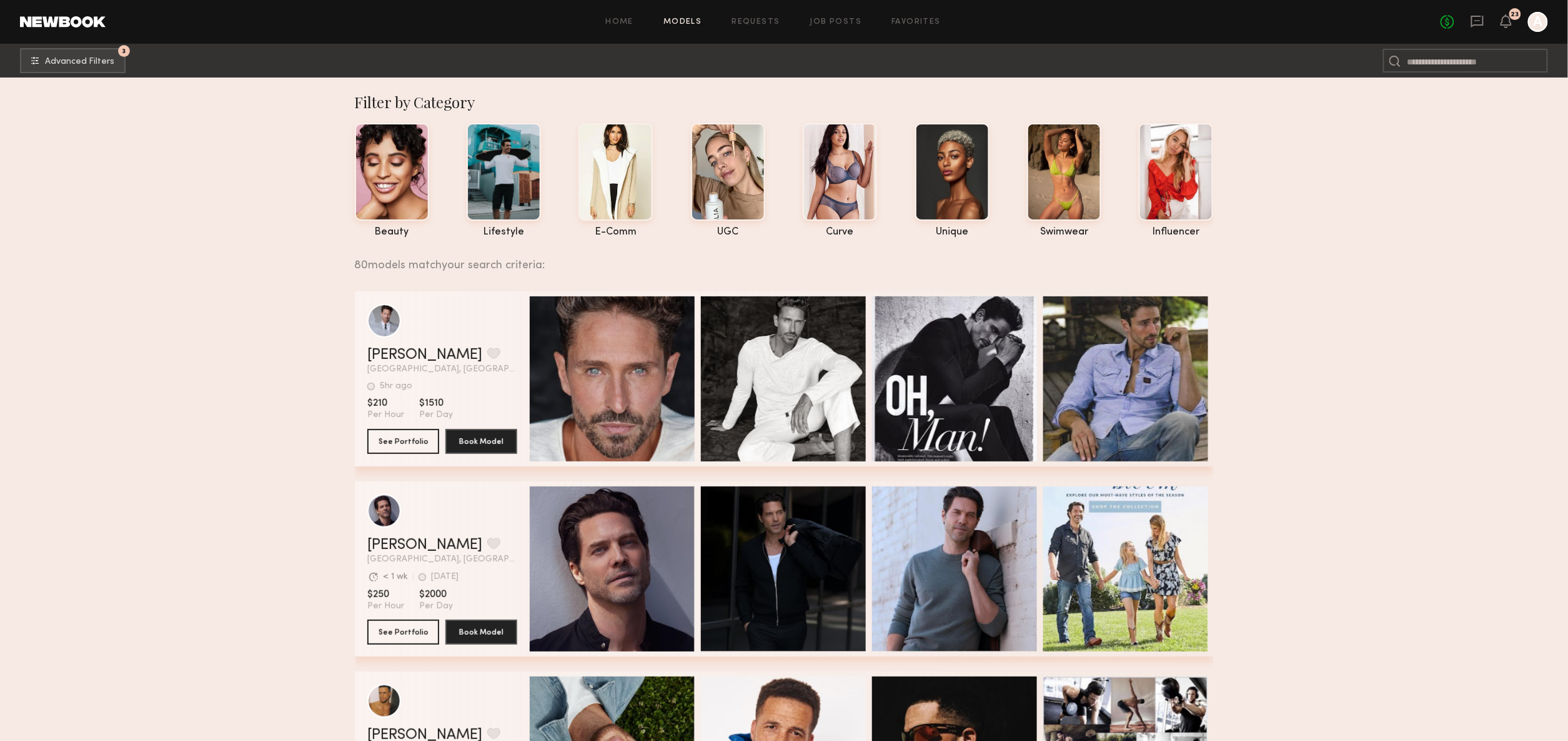
scroll to position [0, 0]
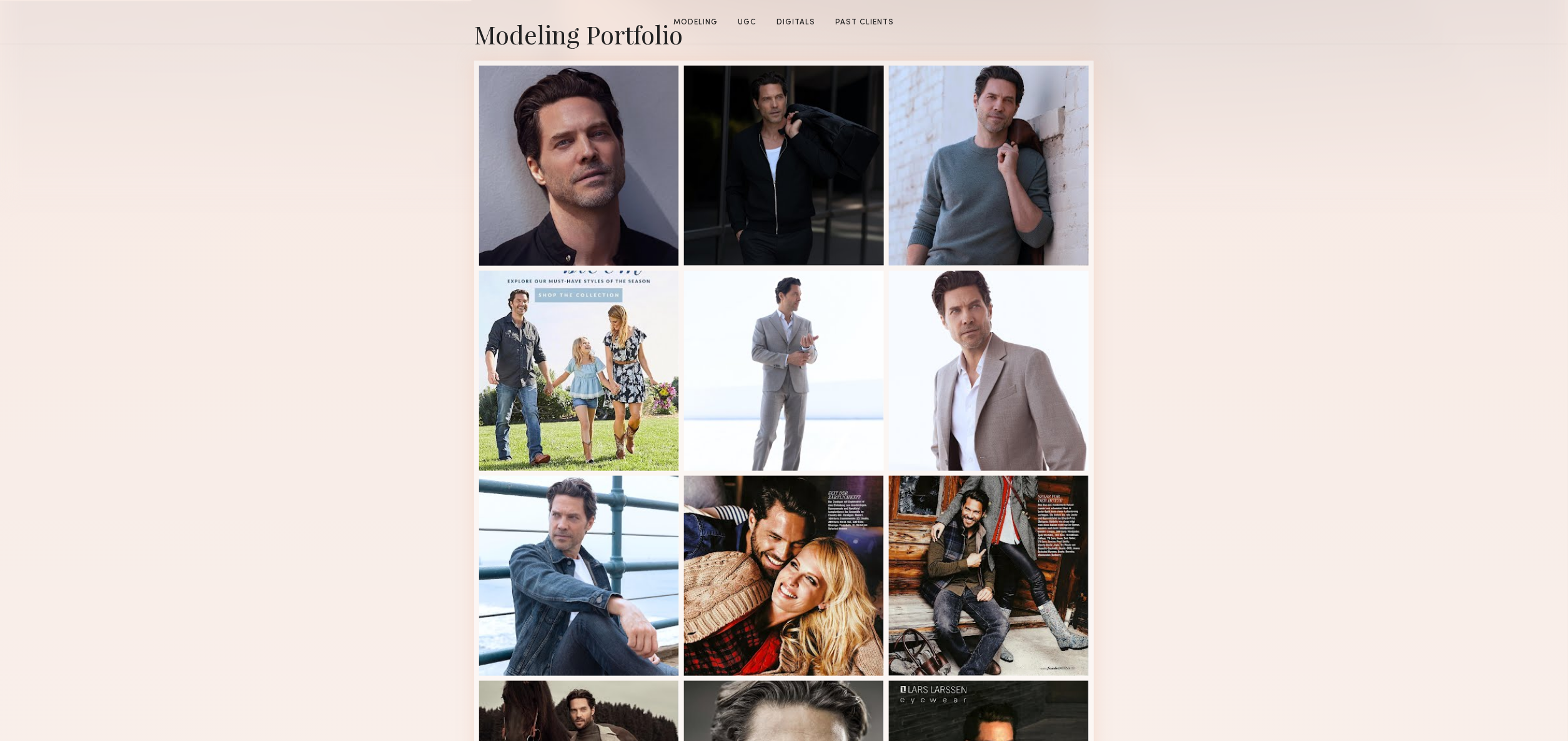
scroll to position [318, 0]
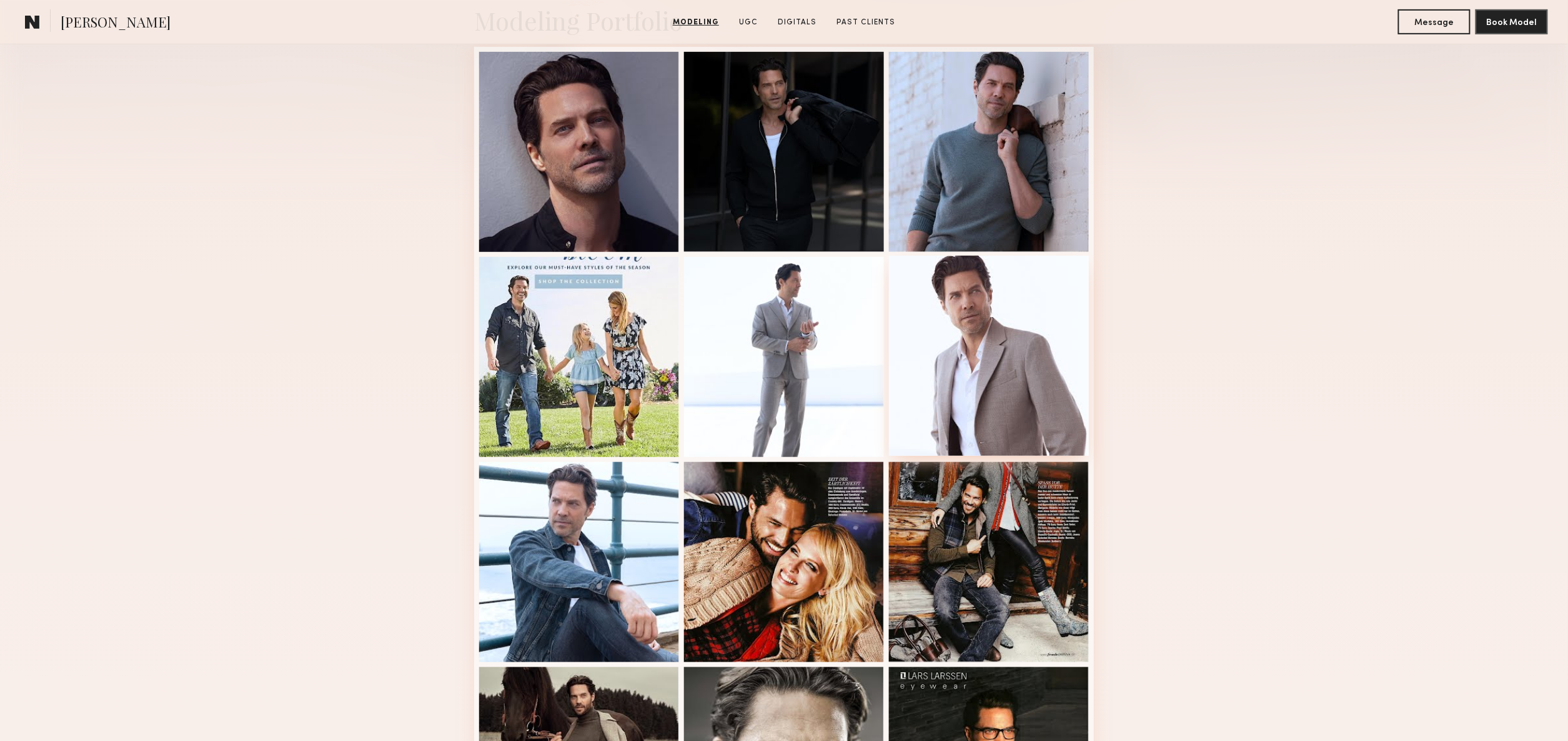
click at [1009, 329] on div at bounding box center [989, 355] width 200 height 200
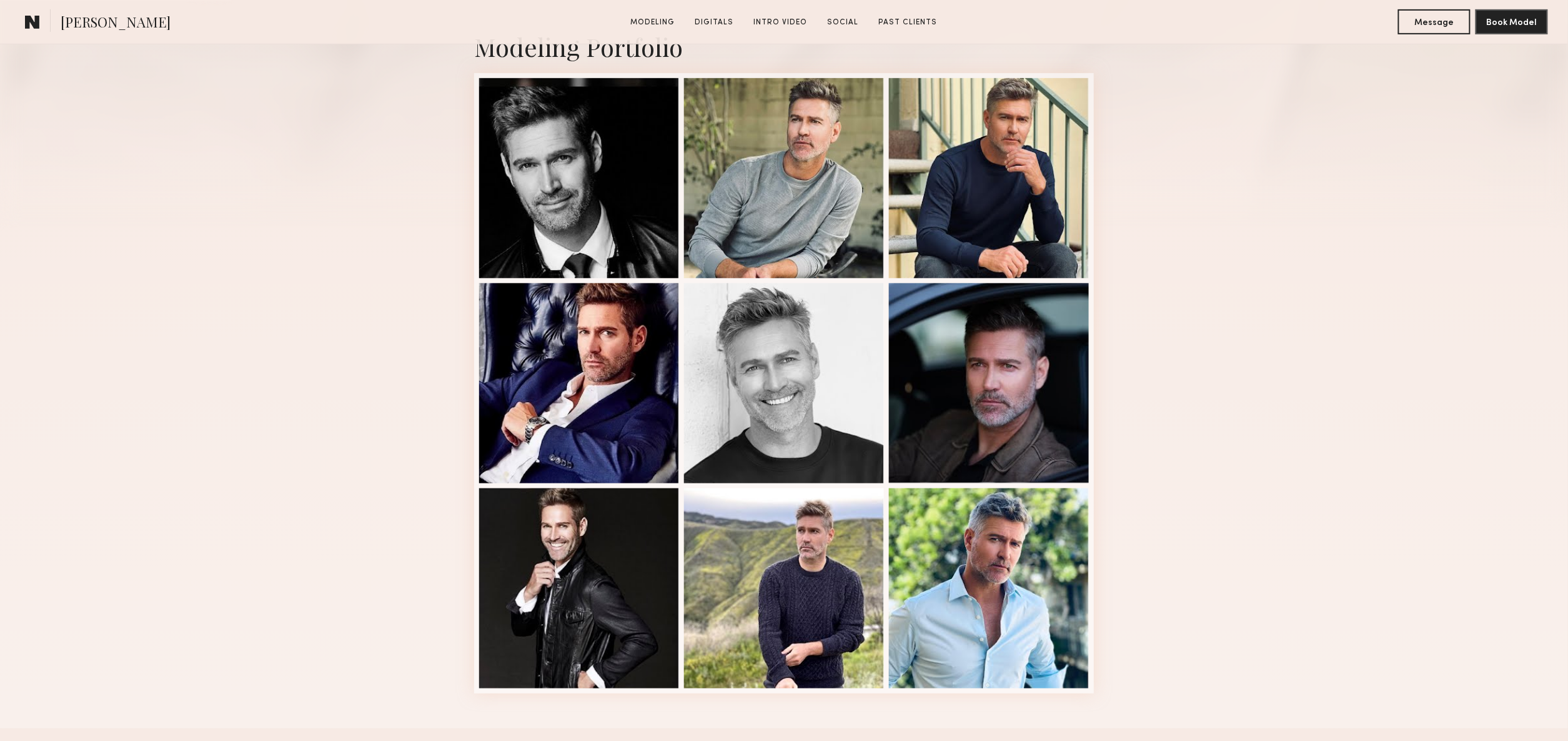
scroll to position [305, 0]
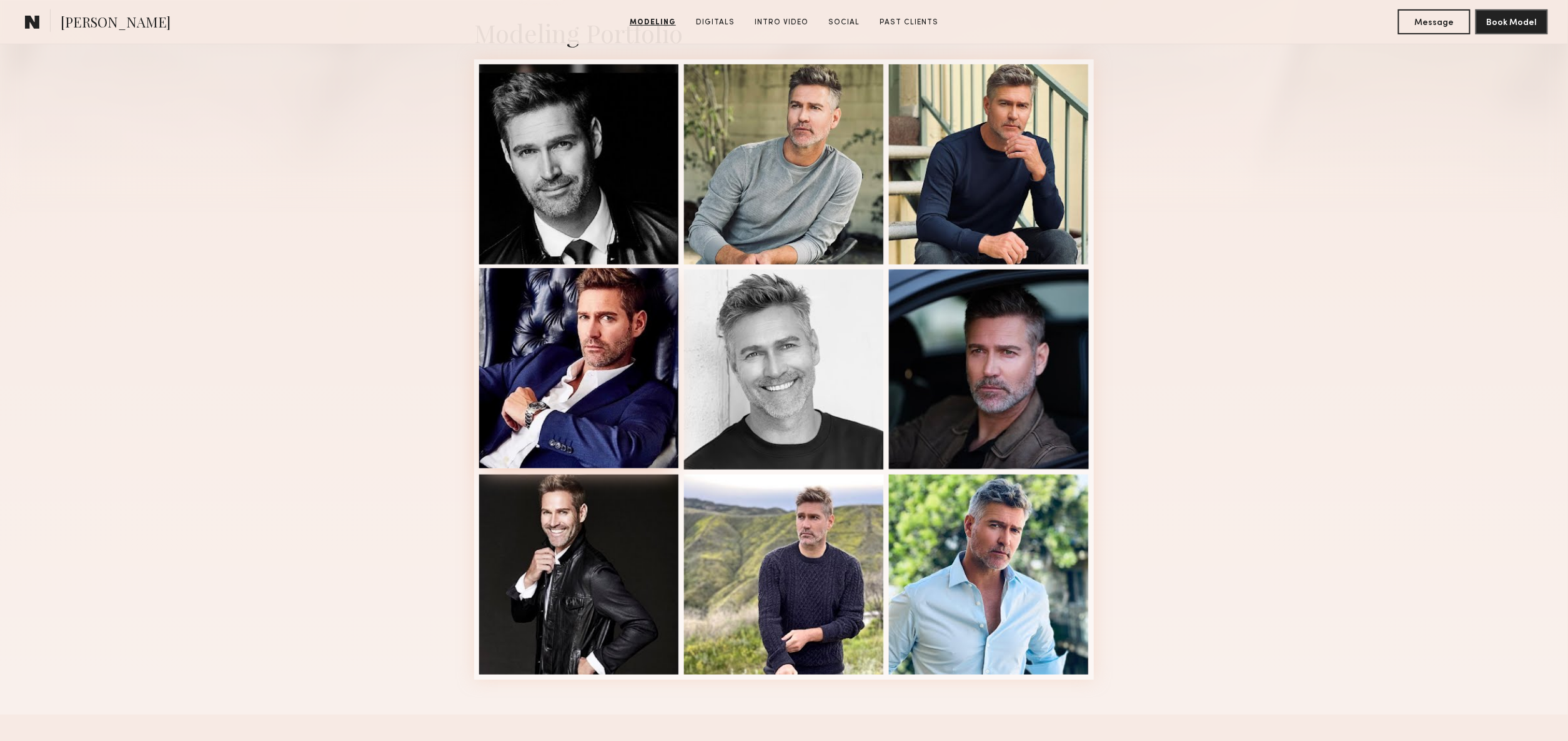
click at [628, 337] on div at bounding box center [579, 368] width 200 height 200
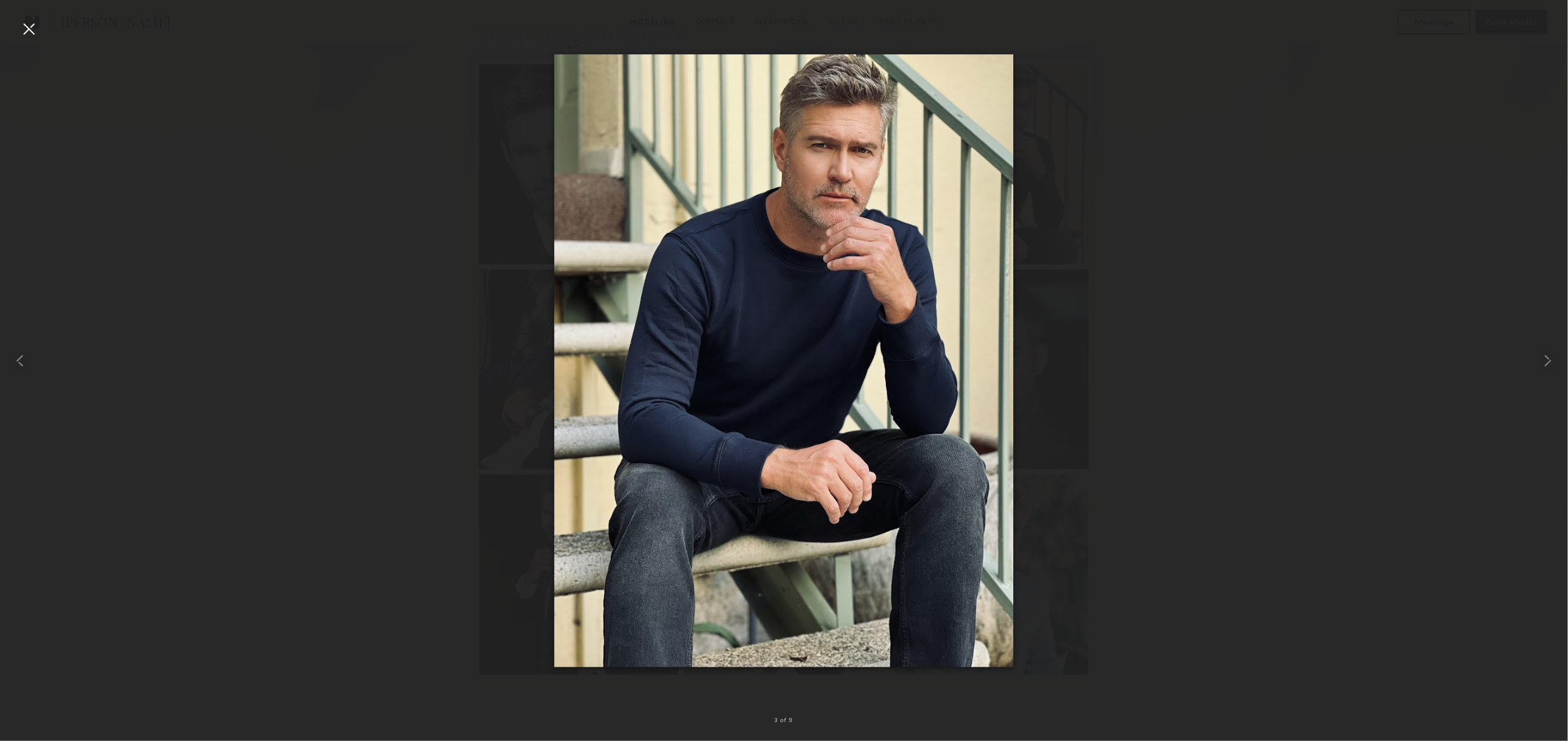
click at [32, 25] on div at bounding box center [29, 29] width 20 height 20
